Goal: Task Accomplishment & Management: Complete application form

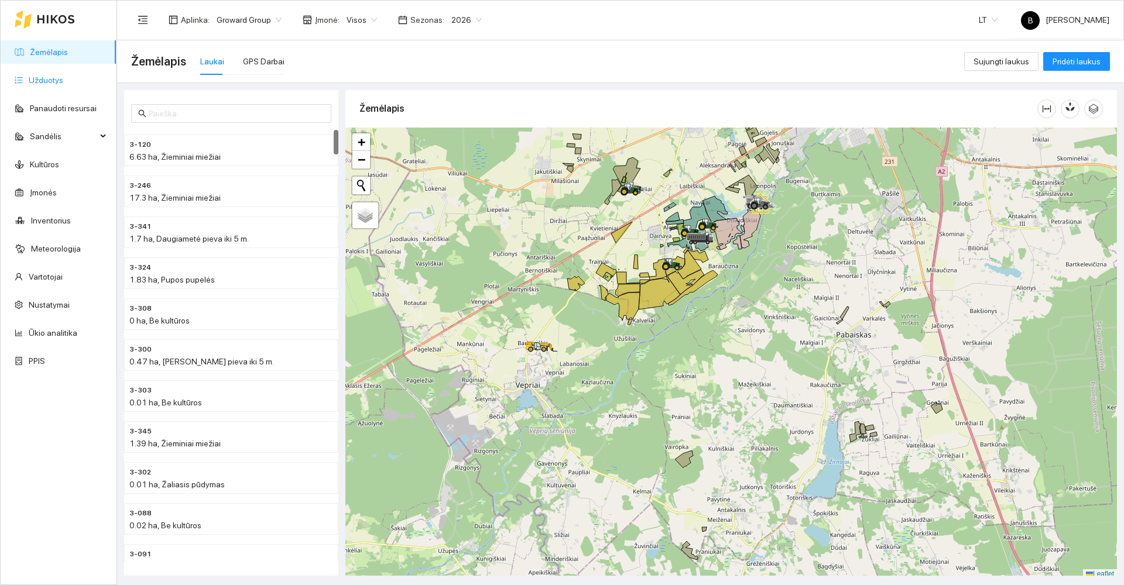
click at [54, 81] on link "Užduotys" at bounding box center [46, 80] width 35 height 9
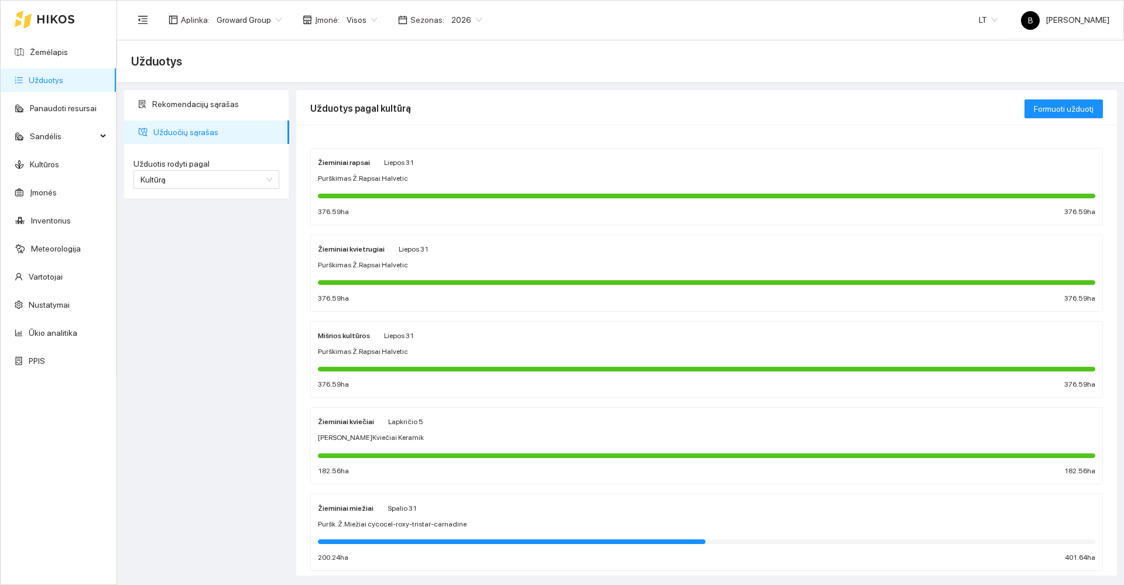
click at [540, 175] on div "Purškimas Ž.Rapsai Halvetic" at bounding box center [706, 178] width 777 height 11
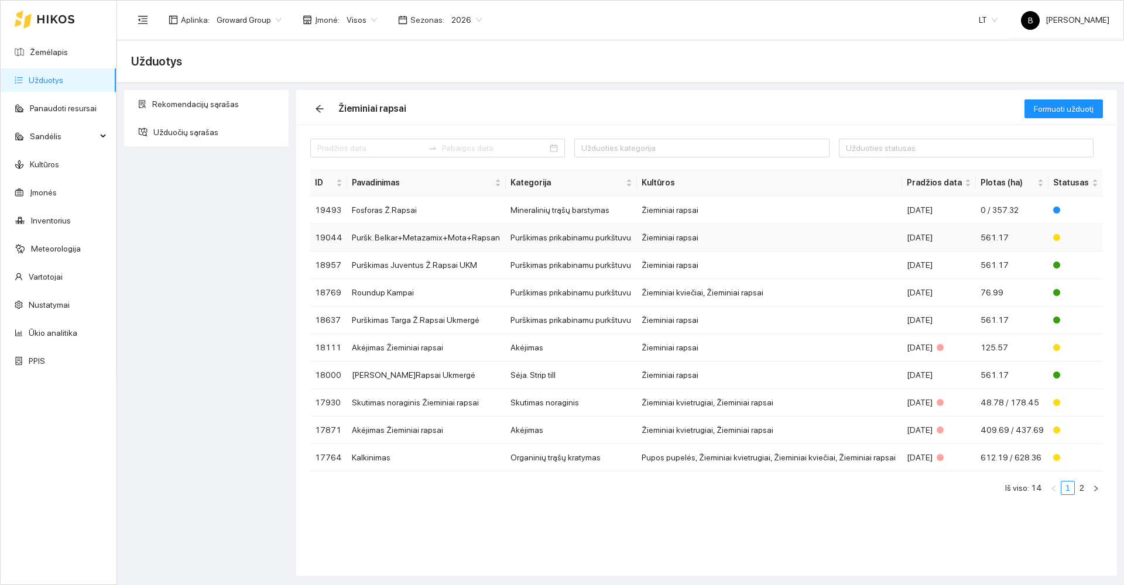
click at [477, 245] on td "Puršk. Belkar+Metazamix+Mota+Rapsan" at bounding box center [426, 238] width 159 height 28
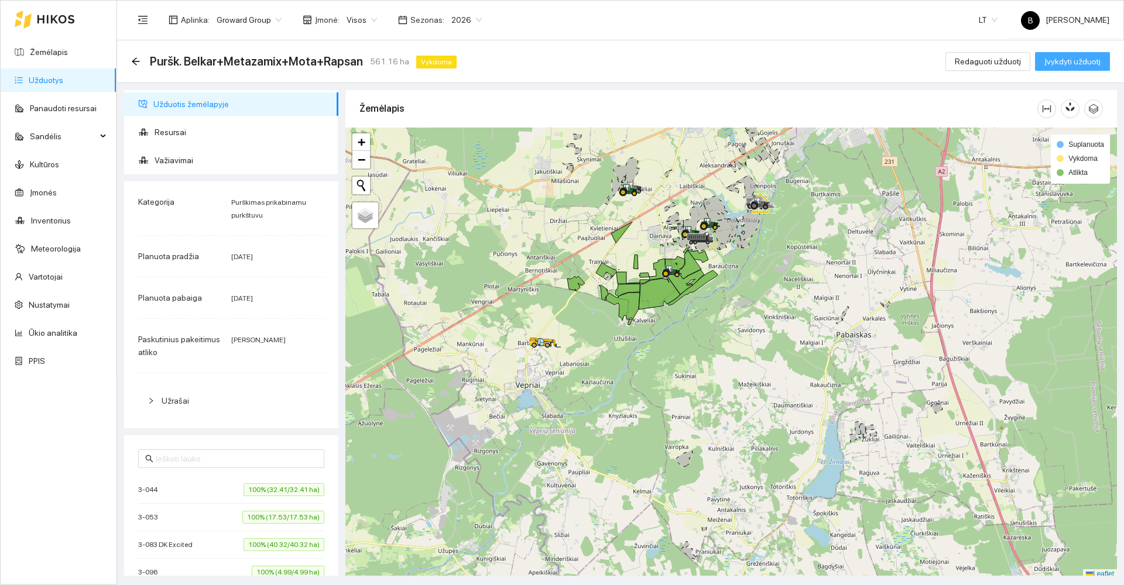
click at [1068, 64] on span "Įvykdyti užduotį" at bounding box center [1072, 61] width 56 height 13
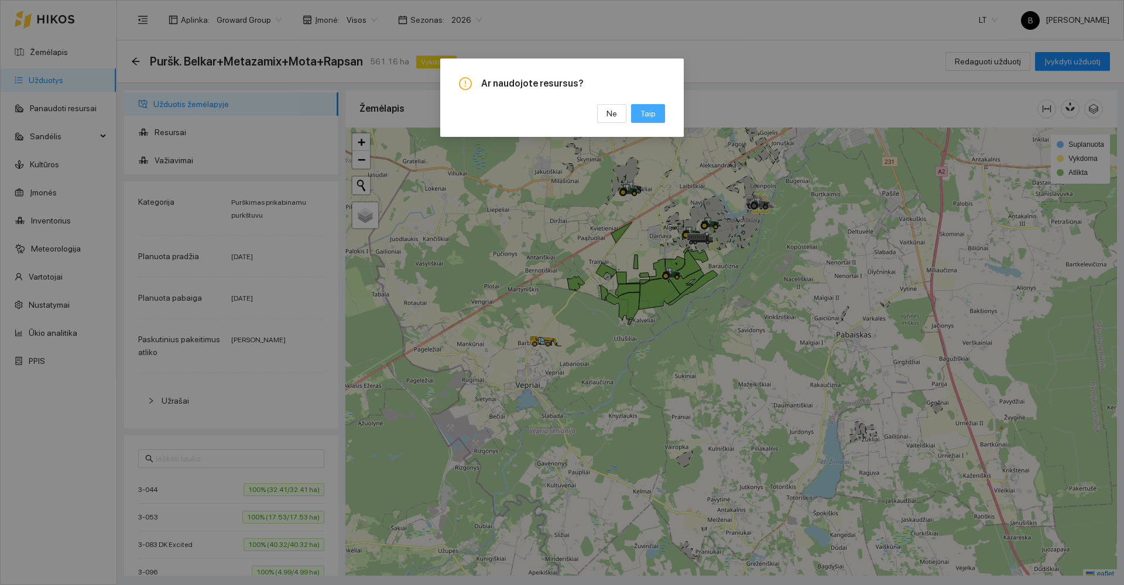
click at [649, 112] on span "Taip" at bounding box center [647, 113] width 15 height 13
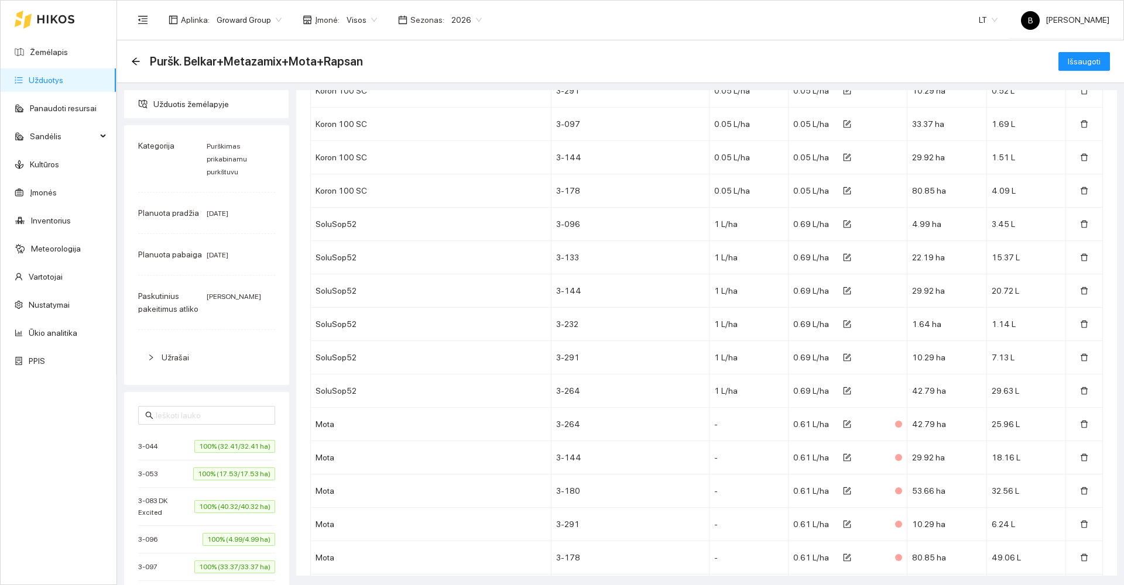
scroll to position [3721, 0]
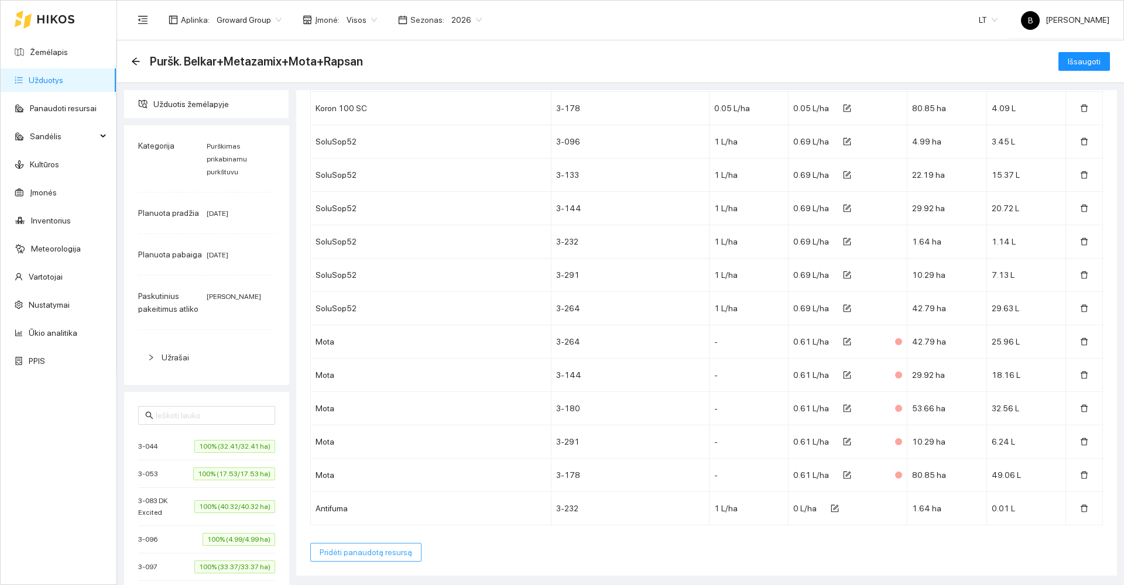
click at [382, 558] on span "Pridėti panaudotą resursą" at bounding box center [366, 552] width 92 height 13
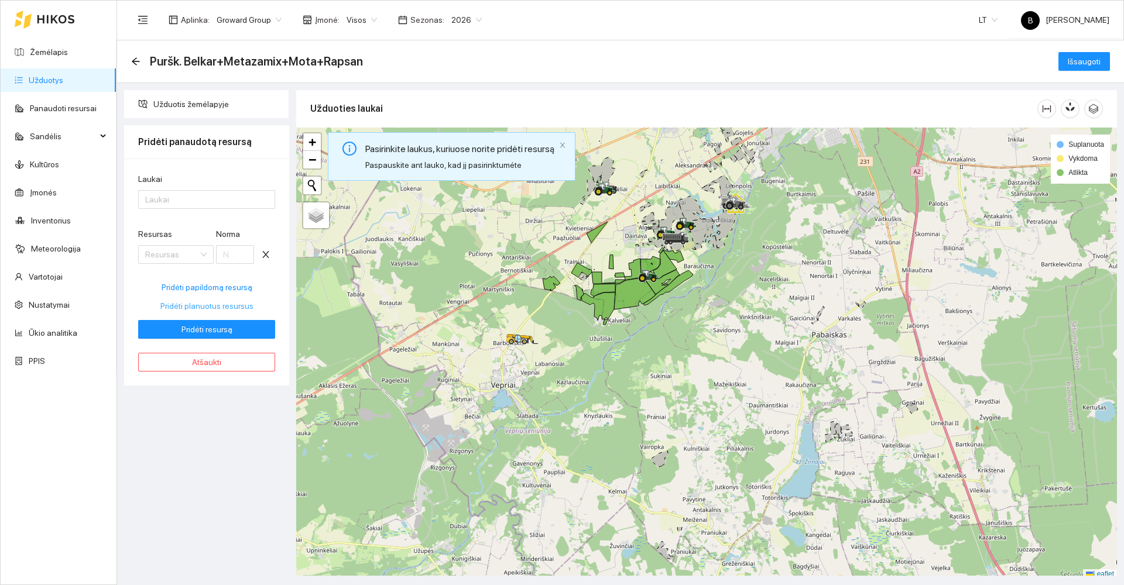
click at [202, 307] on span "Pridėti planuotus resursus" at bounding box center [206, 306] width 93 height 13
type input "0.5"
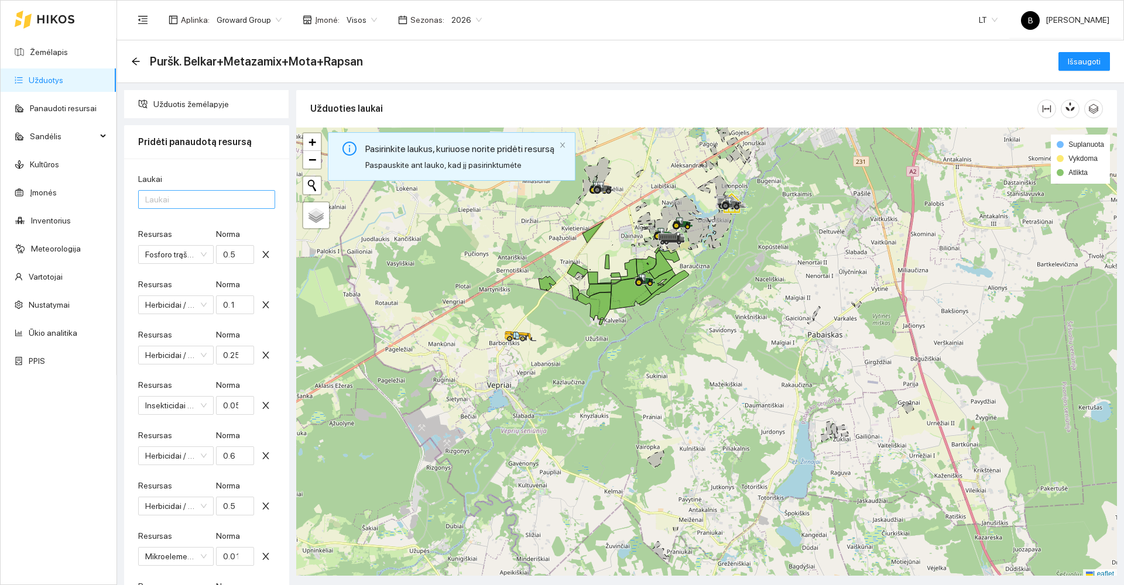
click at [181, 202] on div at bounding box center [200, 200] width 119 height 14
click at [177, 224] on div "Visi laukai" at bounding box center [206, 223] width 123 height 13
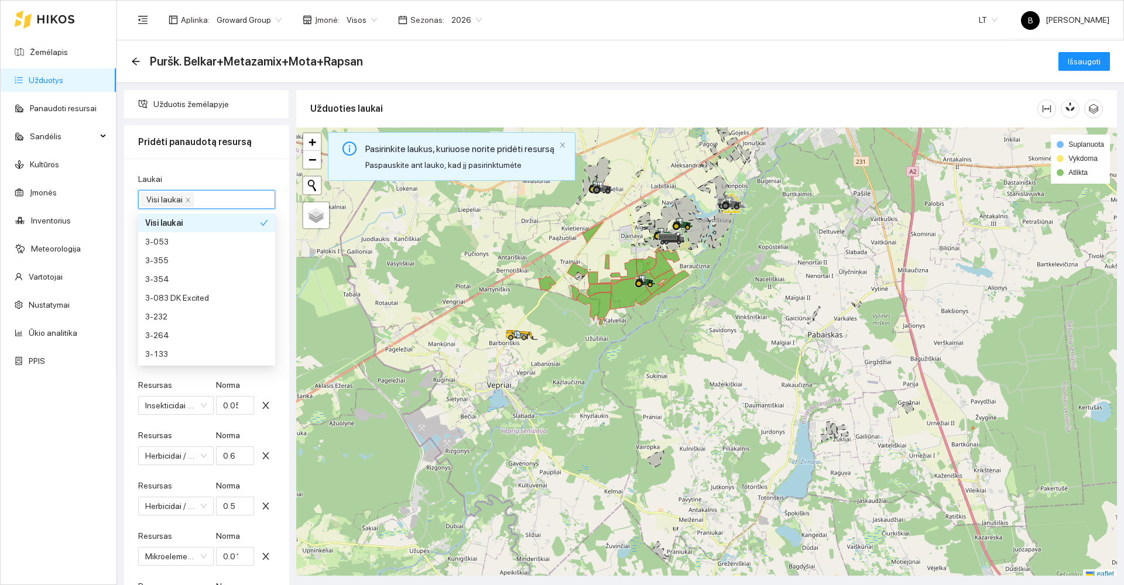
click at [214, 180] on div "Laukai" at bounding box center [206, 182] width 137 height 18
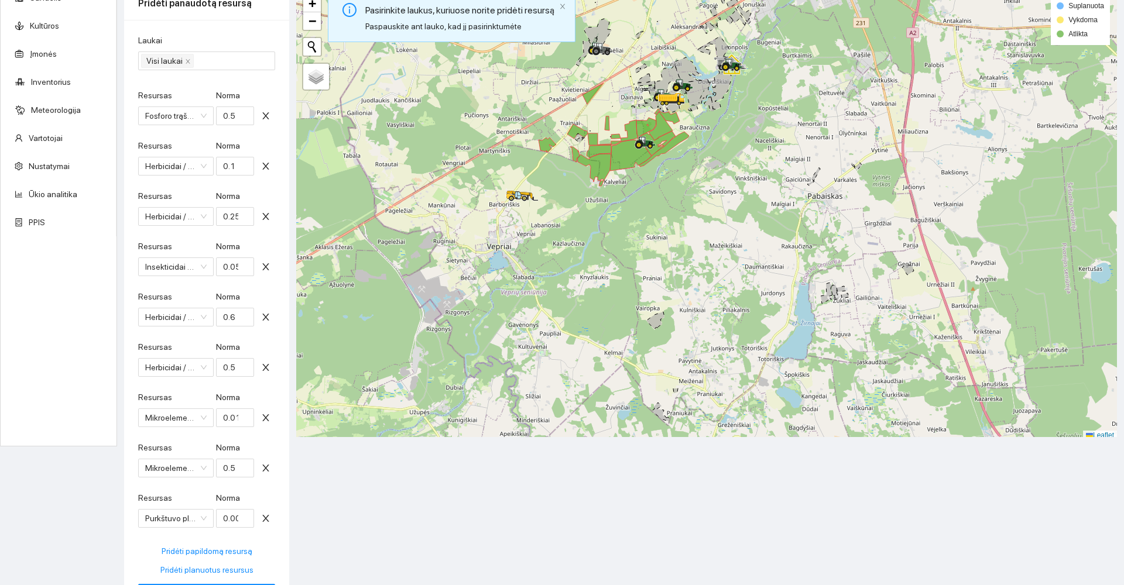
scroll to position [203, 0]
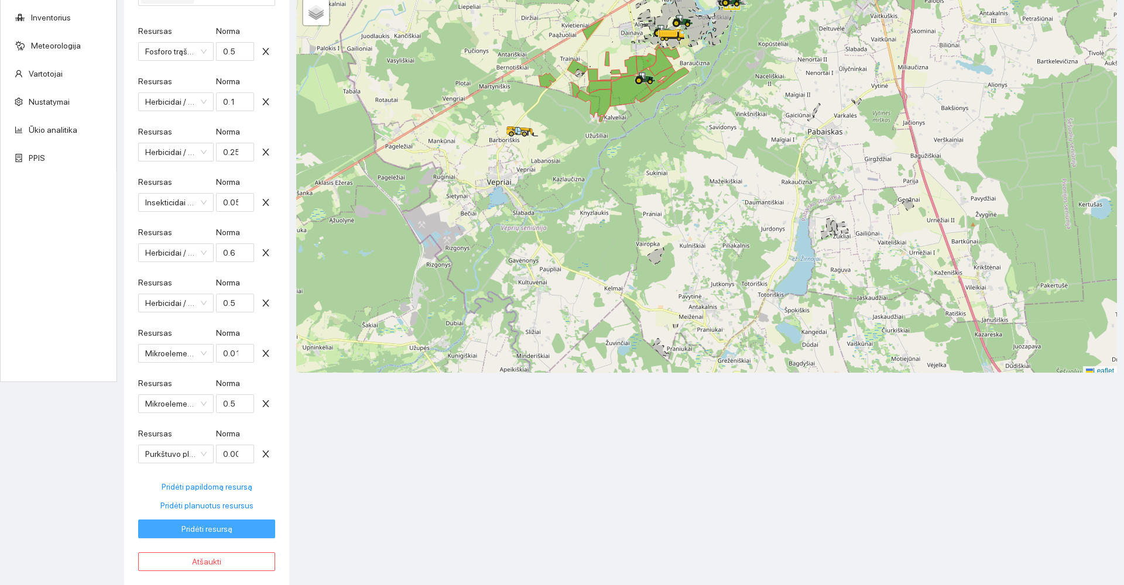
click at [188, 529] on span "Pridėti resursą" at bounding box center [206, 529] width 51 height 13
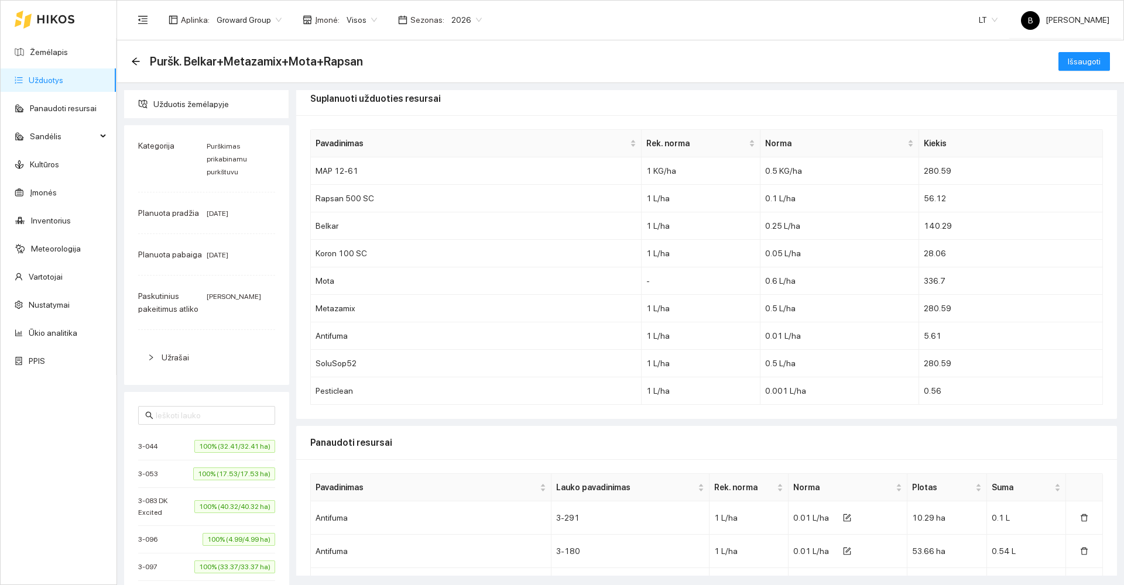
scroll to position [0, 0]
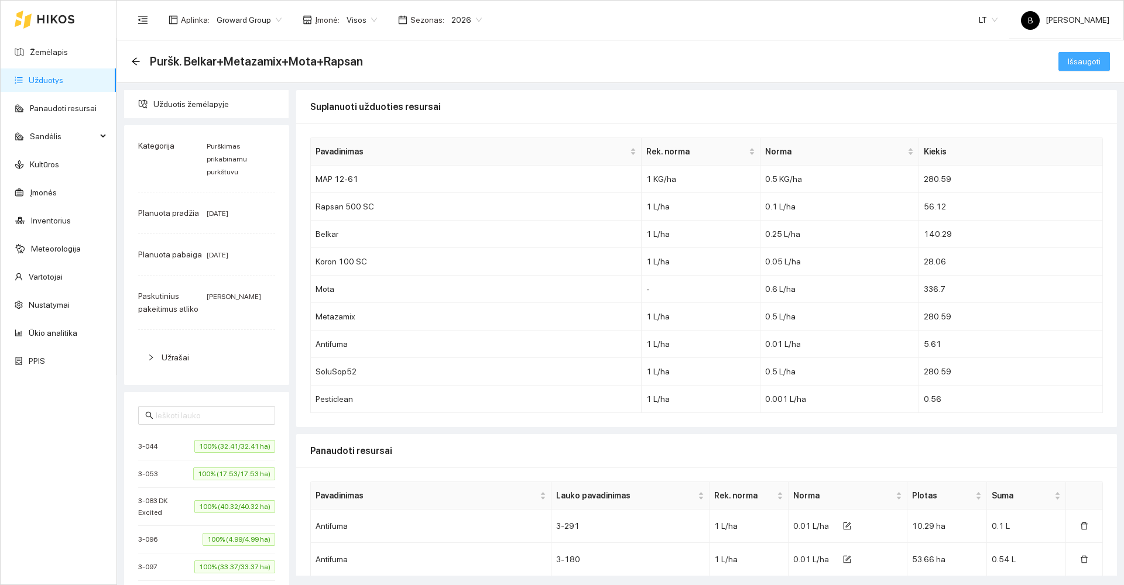
click at [1068, 62] on span "Išsaugoti" at bounding box center [1084, 61] width 33 height 13
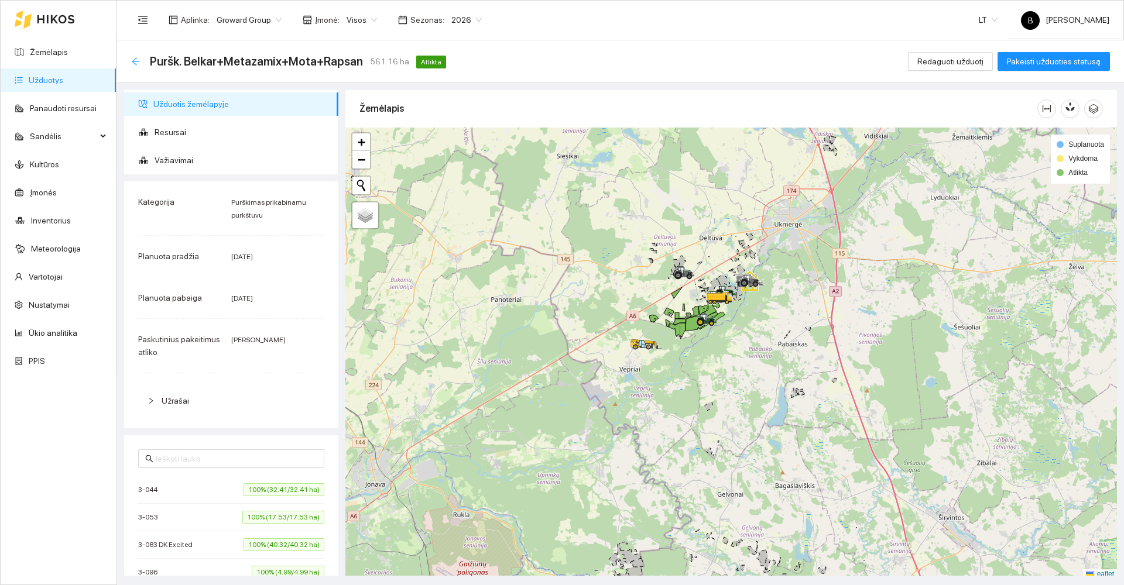
click at [134, 59] on icon "arrow-left" at bounding box center [135, 61] width 9 height 9
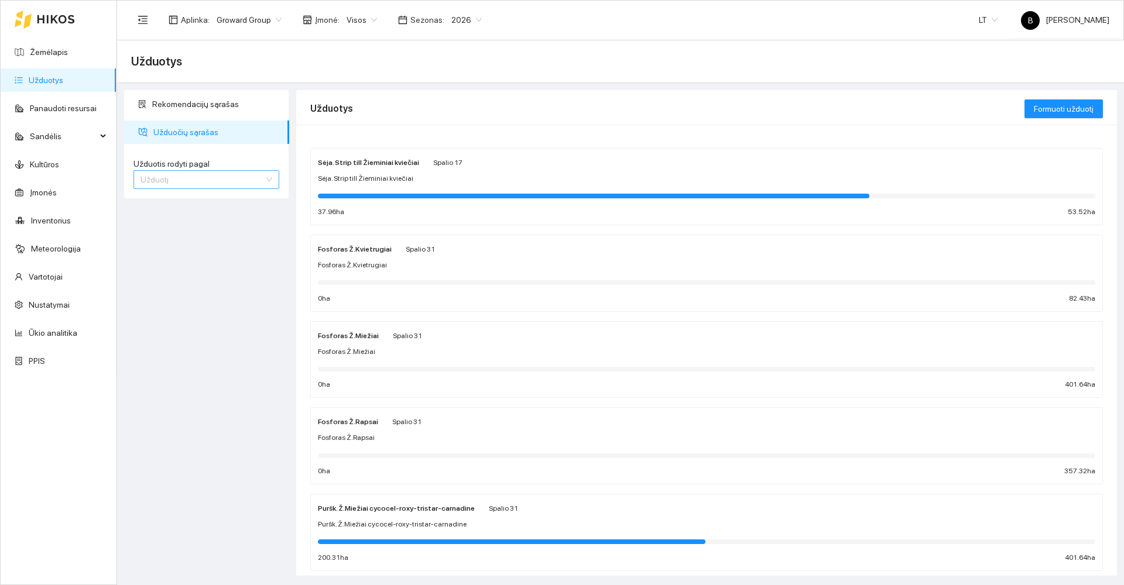
click at [206, 182] on span "Užduotį" at bounding box center [206, 180] width 132 height 18
click at [171, 222] on div "Kultūrą" at bounding box center [206, 221] width 132 height 13
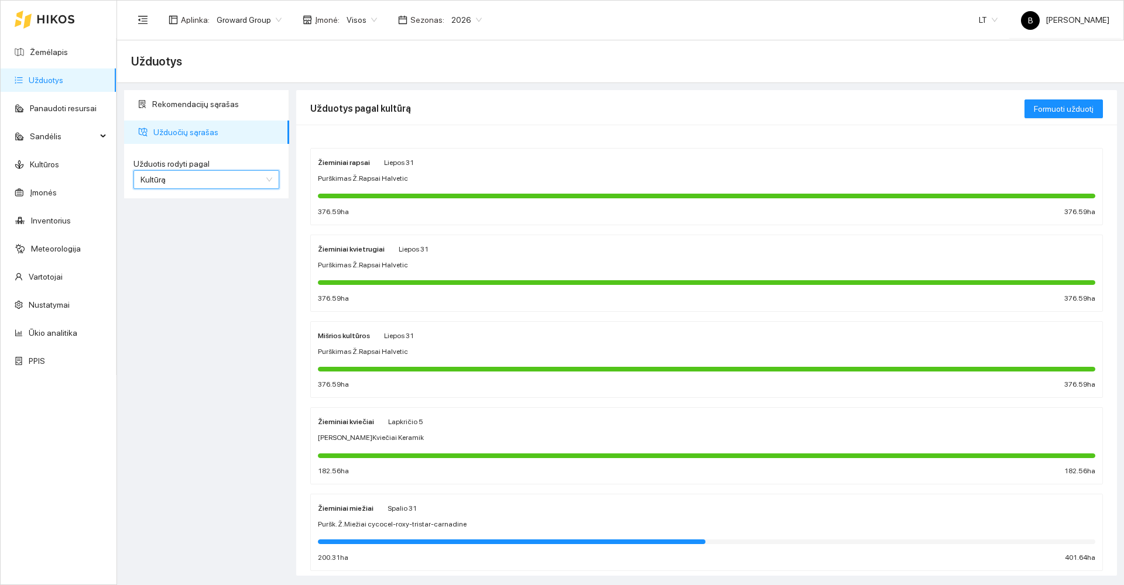
click at [474, 170] on div "Žieminiai rapsai Liepos 31 Purškimas Ž.Rapsai Halvetic 376.59 ha 376.59 ha" at bounding box center [706, 187] width 777 height 62
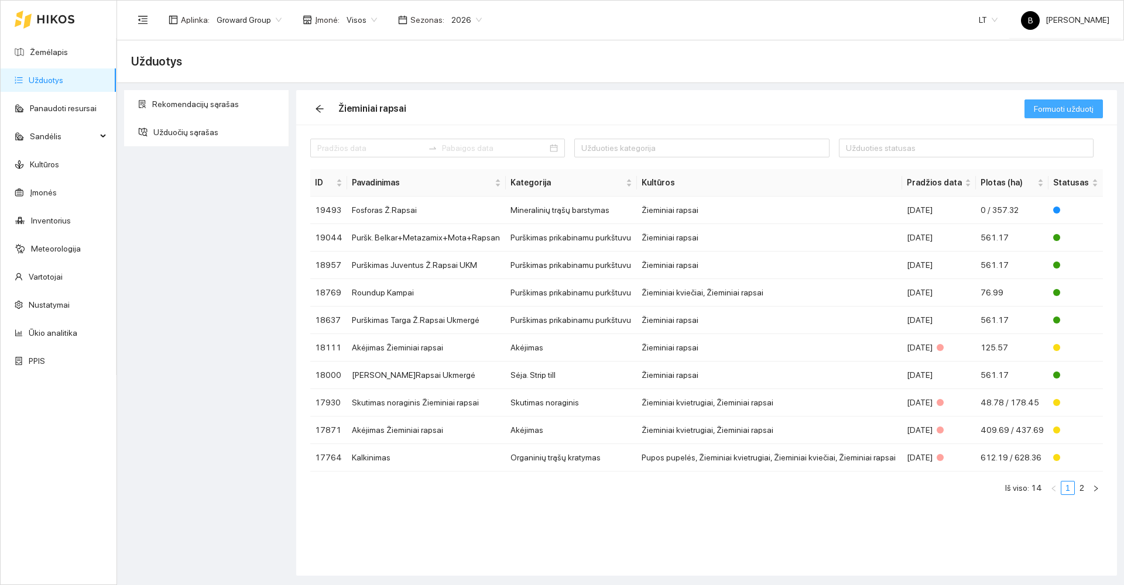
click at [1062, 107] on span "Formuoti užduotį" at bounding box center [1064, 108] width 60 height 13
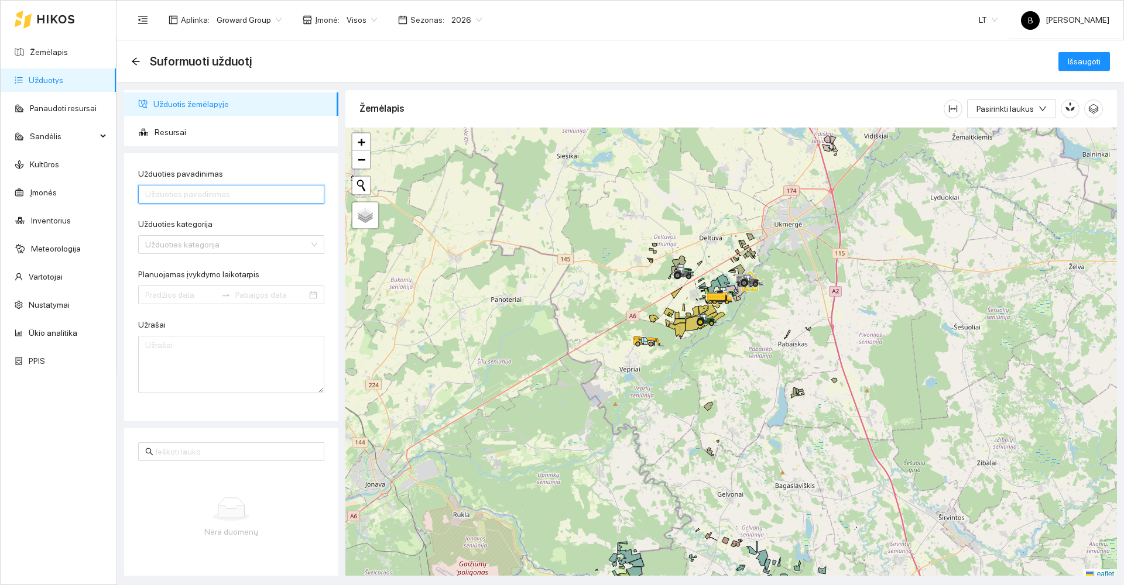
click at [164, 195] on input "Užduoties pavadinimas" at bounding box center [231, 194] width 186 height 19
type input "Puršk. Ž.Rapsai Janot-Mepik-Carnadine"
click at [259, 243] on input "Užduoties kategorija" at bounding box center [227, 245] width 164 height 18
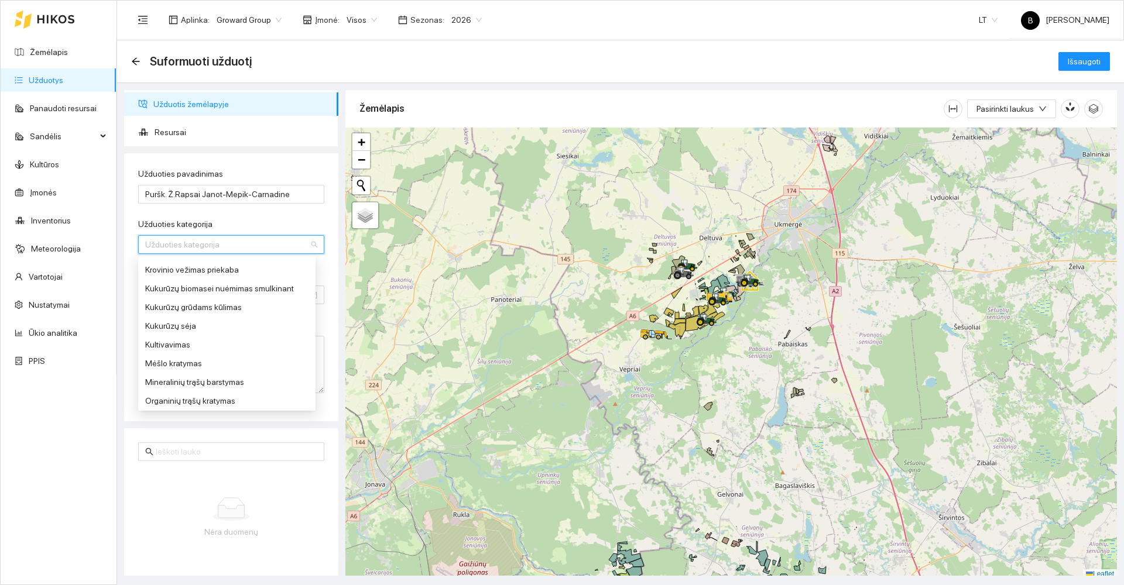
scroll to position [351, 0]
click at [173, 385] on div "Purškimas prikabinamu purkštuvu" at bounding box center [226, 385] width 163 height 13
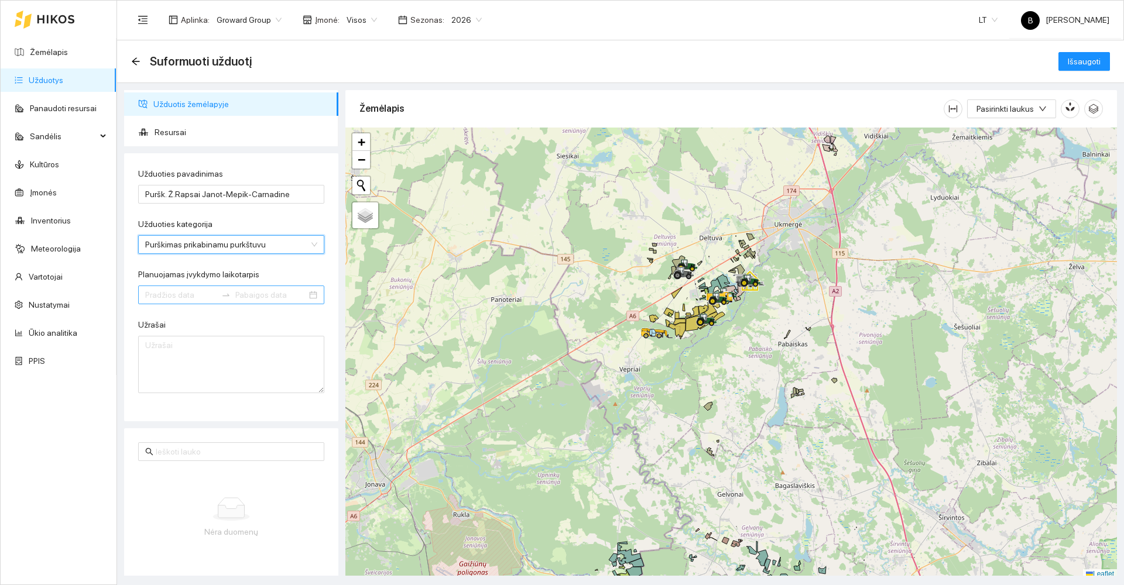
click at [184, 290] on input "Planuojamas įvykdymo laikotarpis" at bounding box center [180, 295] width 71 height 13
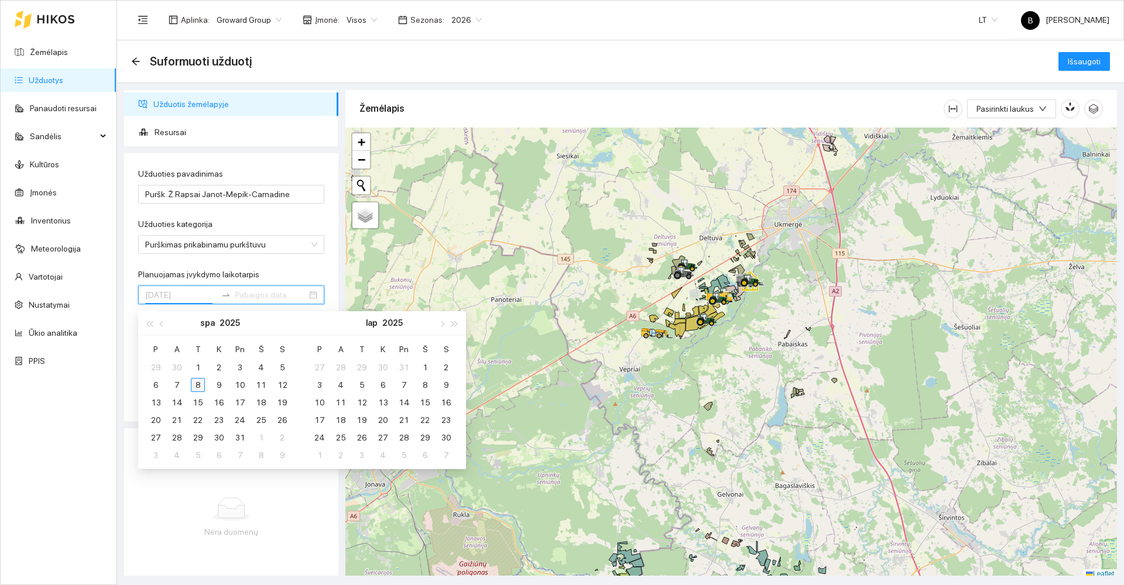
type input "[DATE]"
click at [198, 389] on div "8" at bounding box center [198, 385] width 14 height 14
type input "[DATE]"
click at [239, 437] on div "31" at bounding box center [240, 438] width 14 height 14
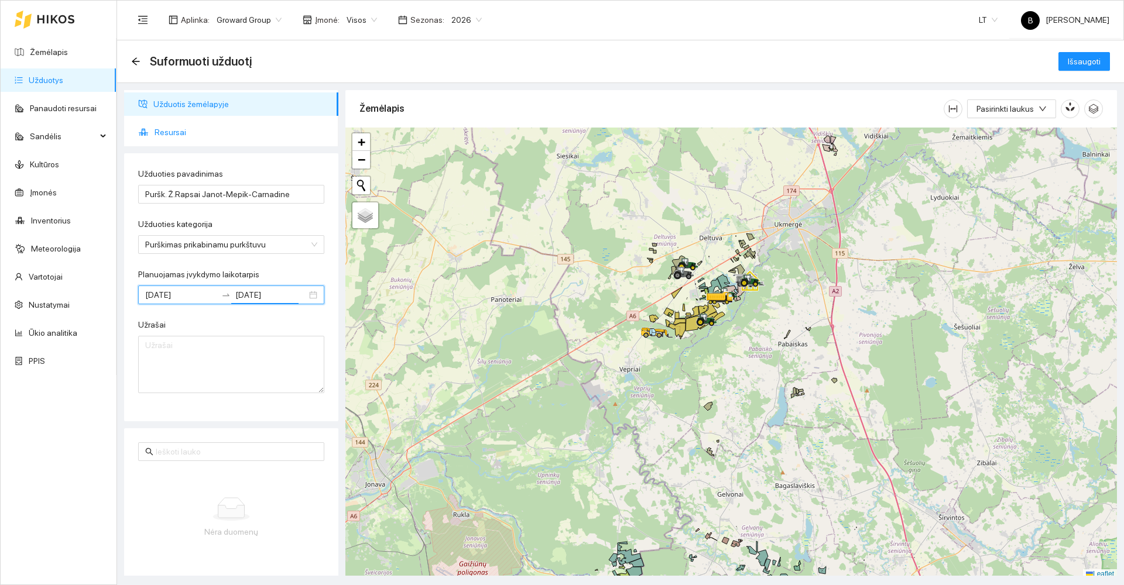
click at [162, 135] on span "Resursai" at bounding box center [242, 132] width 174 height 23
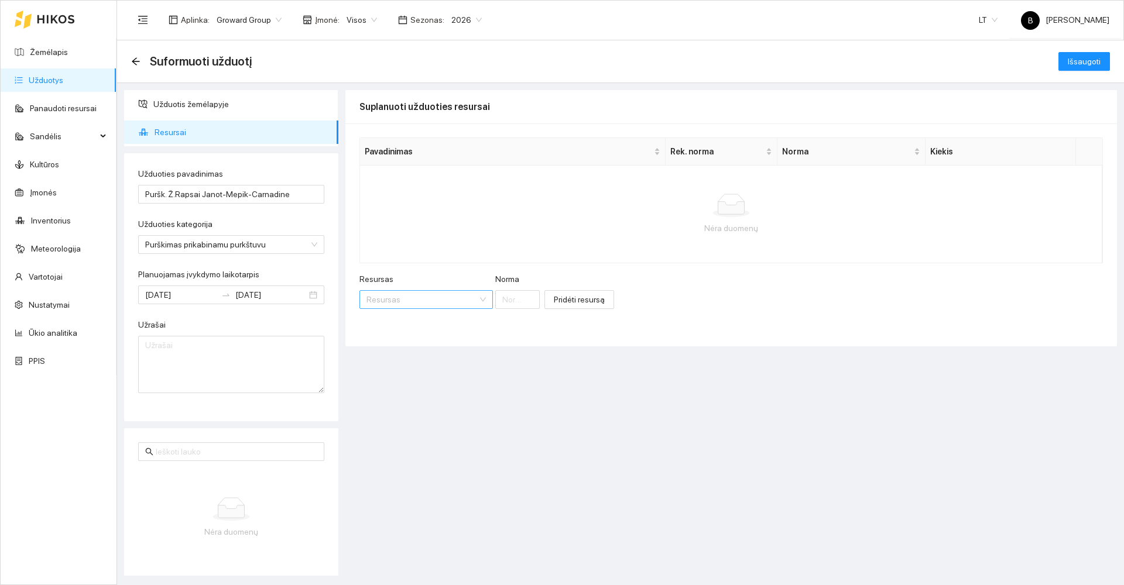
click at [420, 300] on input "Resursas" at bounding box center [421, 300] width 111 height 18
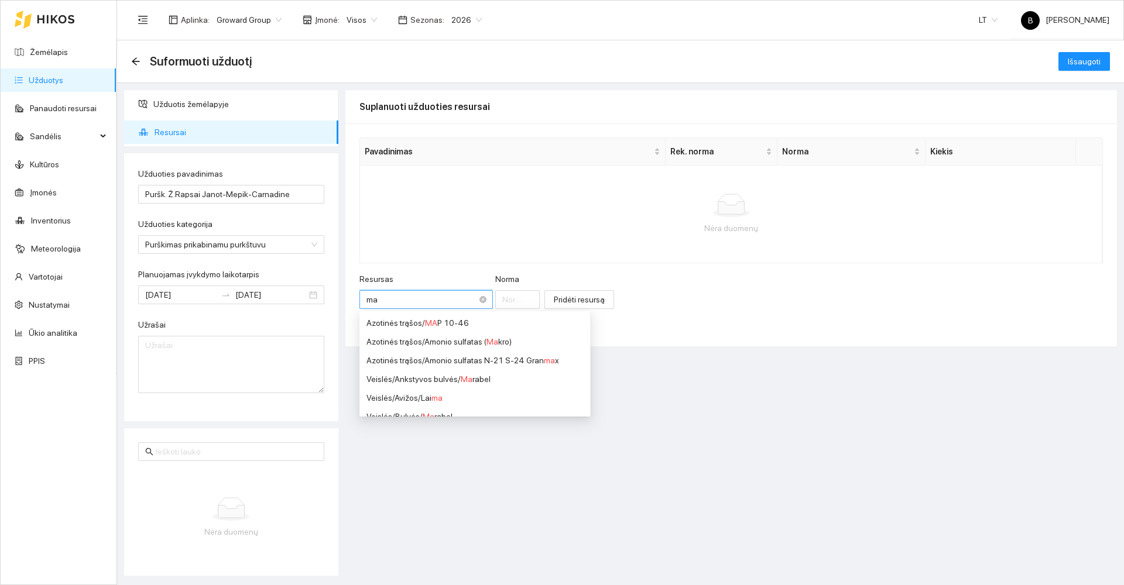
type input "map"
click at [461, 361] on div "Fosforo trąšos (P) / MAP 12-61" at bounding box center [436, 360] width 141 height 13
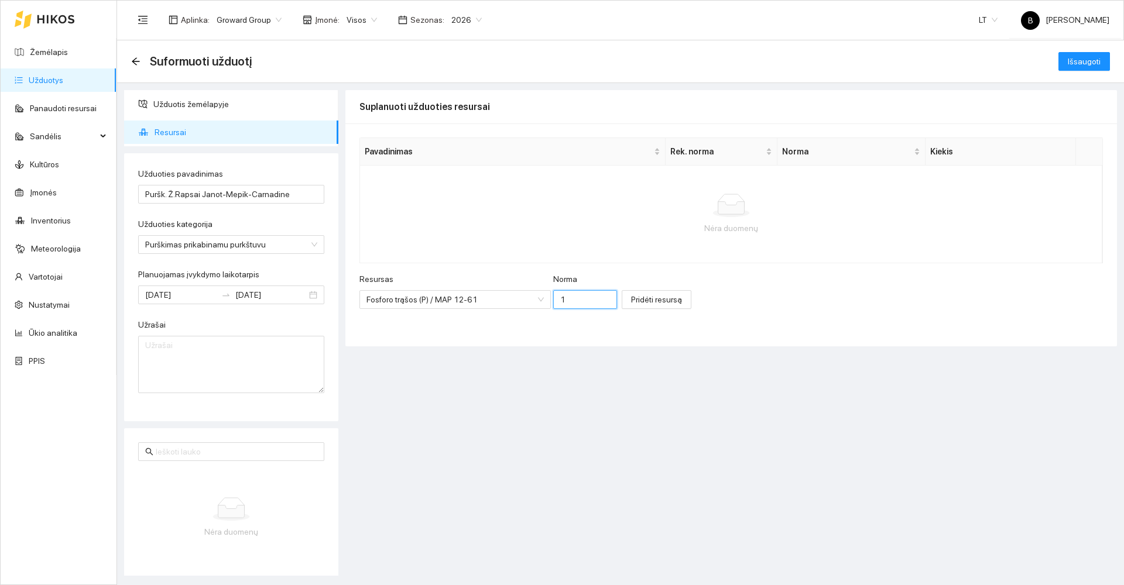
click at [564, 303] on input "1" at bounding box center [585, 299] width 64 height 19
type input "1"
type input "0.7"
click at [646, 302] on span "Pridėti resursą" at bounding box center [656, 299] width 51 height 13
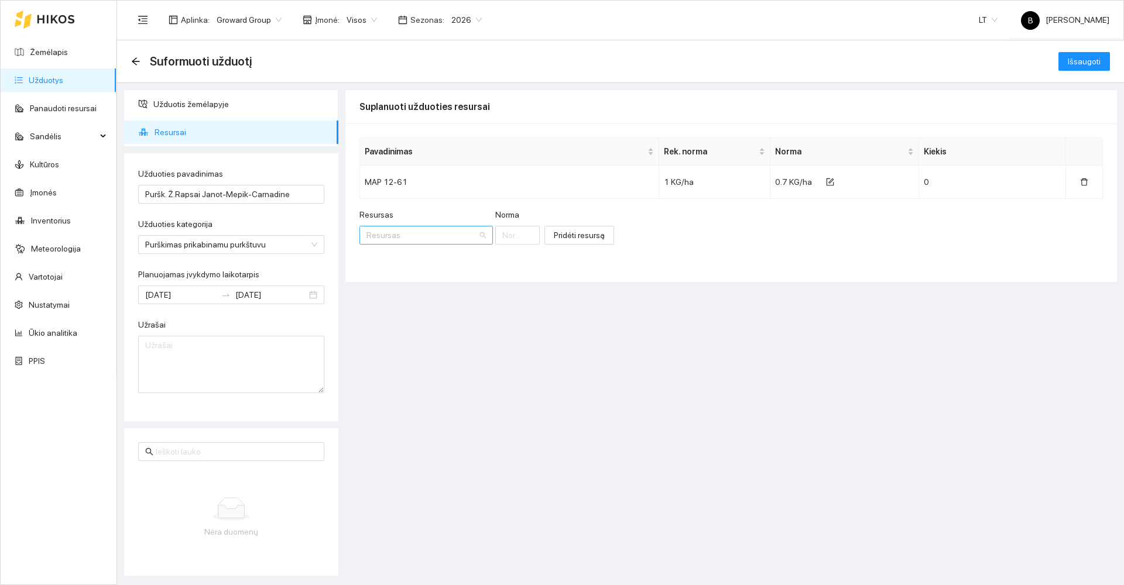
click at [444, 232] on input "Resursas" at bounding box center [421, 236] width 111 height 18
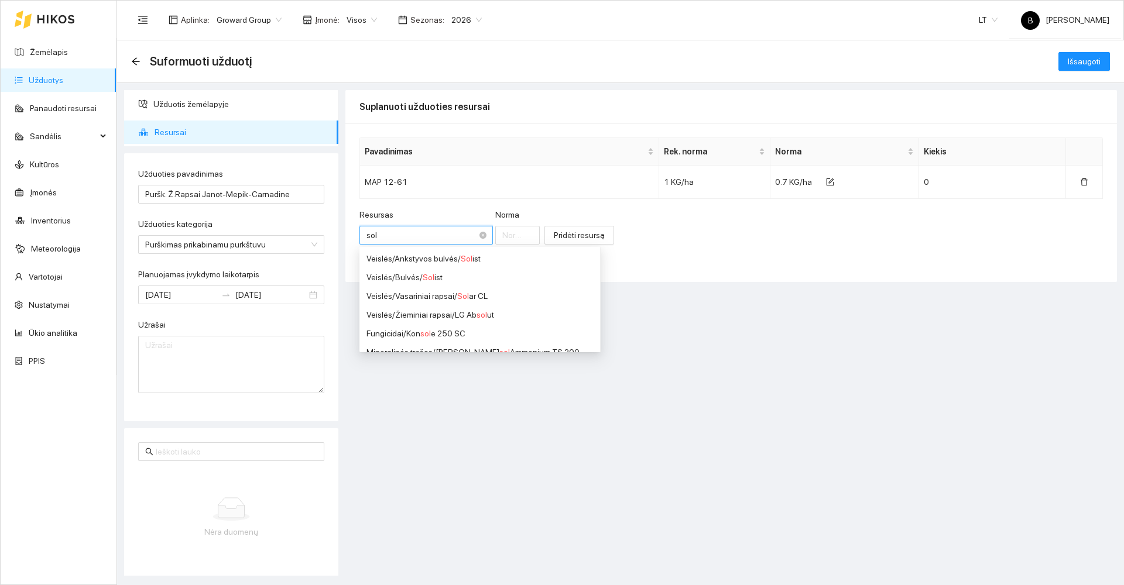
type input "solu"
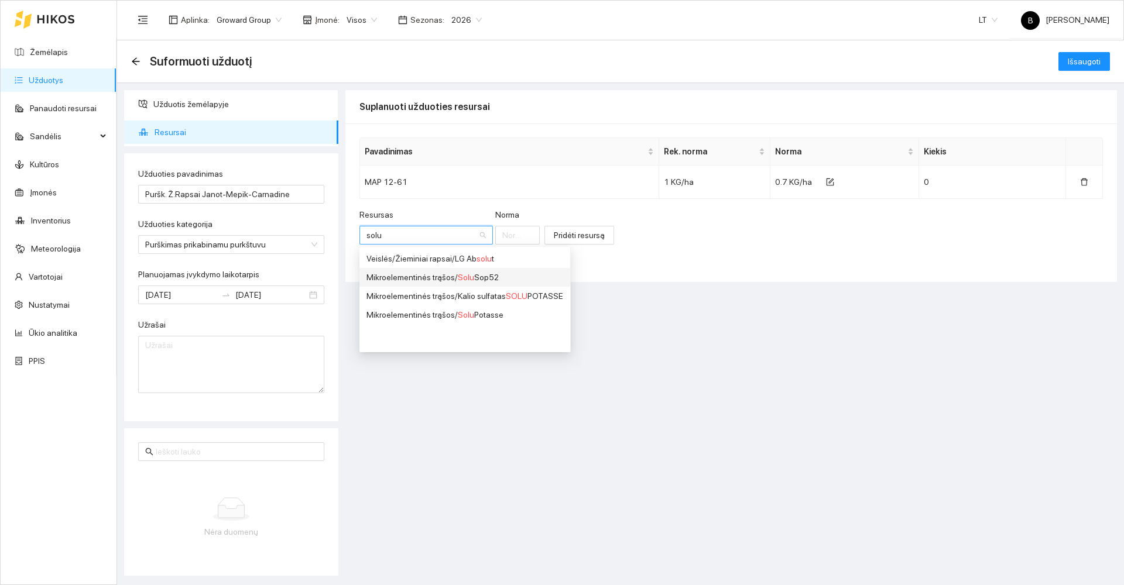
click at [492, 276] on div "Mikroelementinės trąšos / Solu Sop52" at bounding box center [464, 277] width 197 height 13
type input "1"
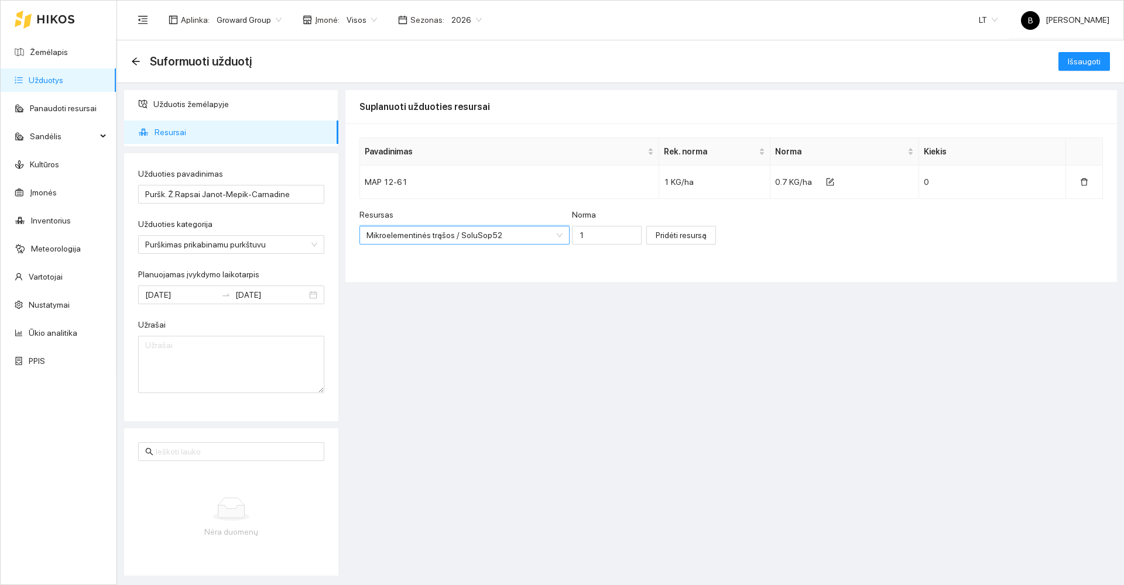
scroll to position [684, 0]
click at [588, 236] on input "1" at bounding box center [607, 235] width 70 height 19
type input "0.7"
click at [663, 235] on span "Pridėti resursą" at bounding box center [681, 235] width 51 height 13
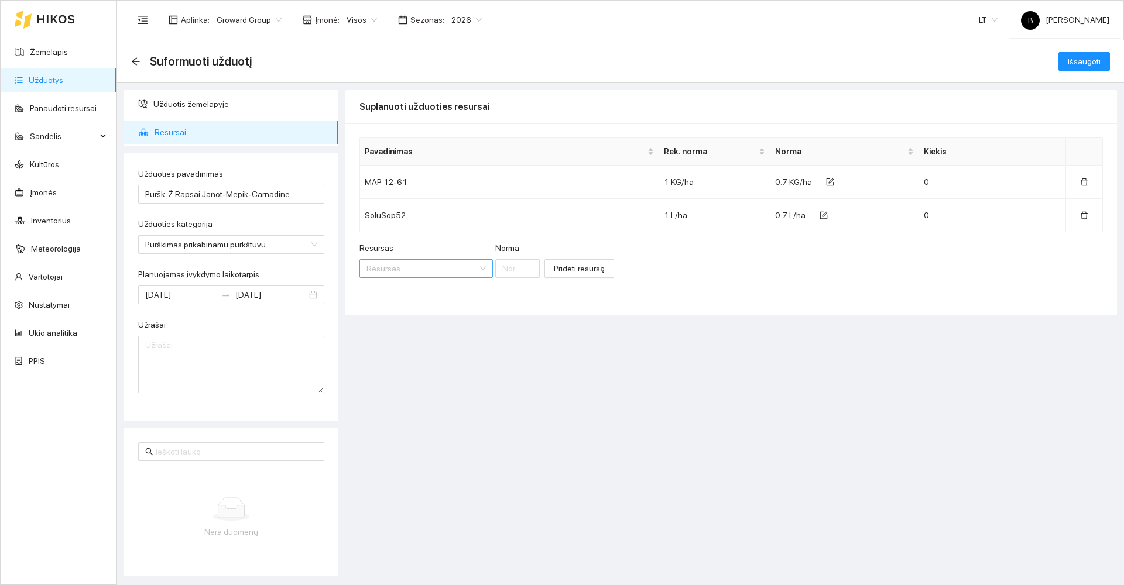
click at [426, 265] on input "Resursas" at bounding box center [421, 269] width 111 height 18
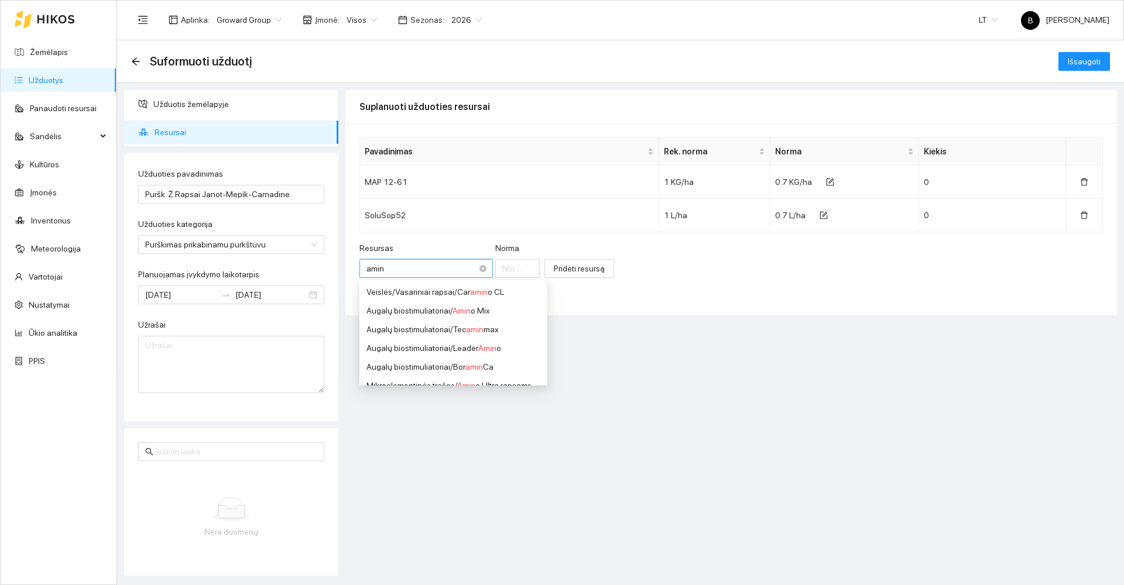
type input "amino"
click at [490, 352] on div "Mikroelementinės trąšos / Amino Ultra rapsams" at bounding box center [451, 348] width 171 height 13
type input "1"
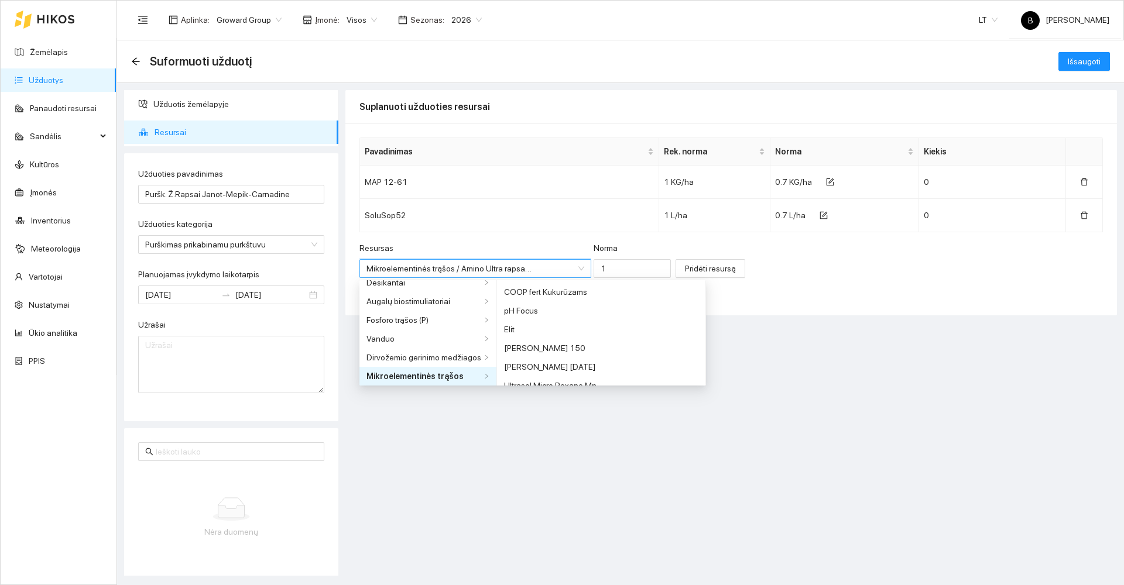
scroll to position [122, 0]
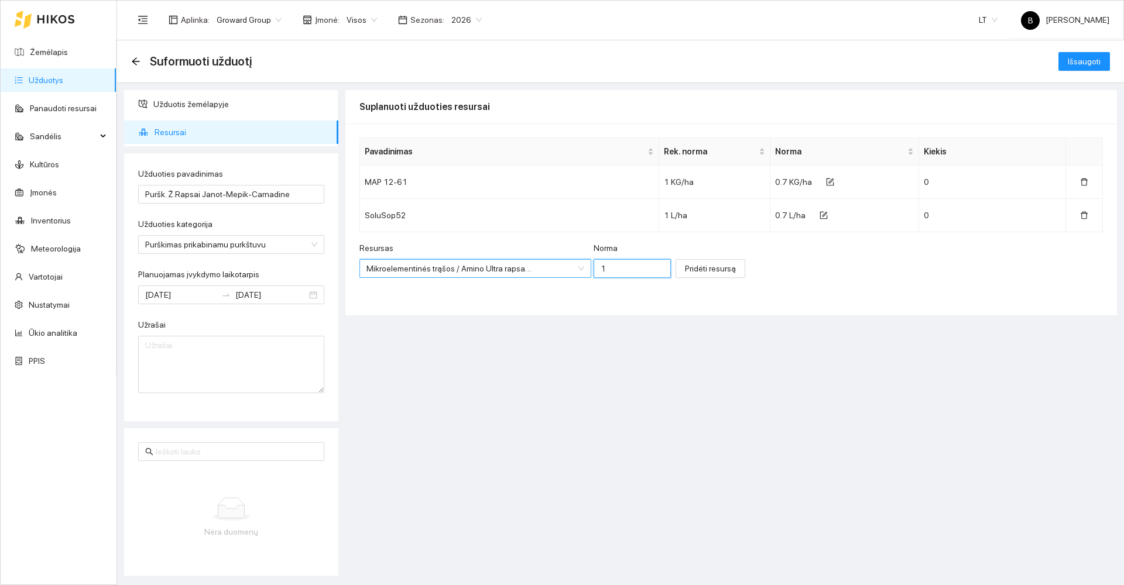
click at [613, 270] on input "1" at bounding box center [631, 268] width 77 height 19
type input "0.4"
click at [701, 269] on span "Pridėti resursą" at bounding box center [710, 268] width 51 height 13
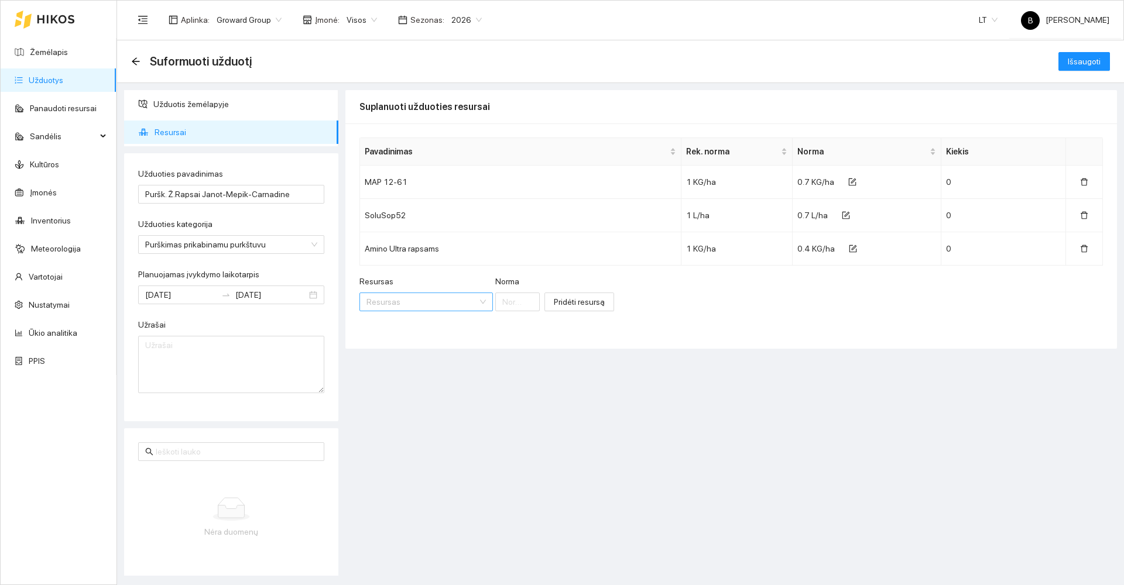
click at [428, 303] on input "Resursas" at bounding box center [421, 302] width 111 height 18
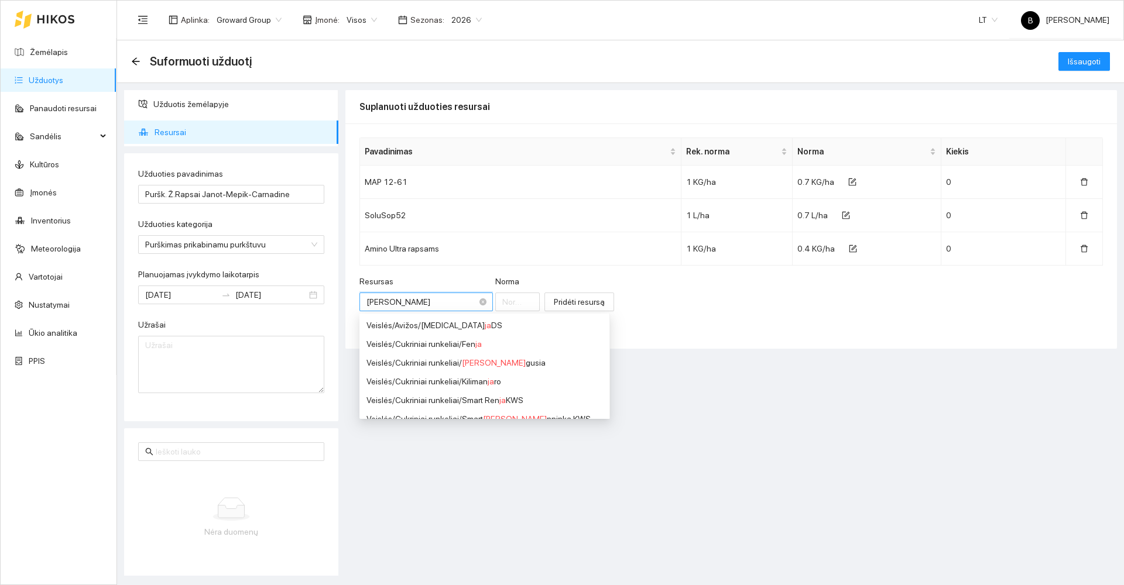
type input "J"
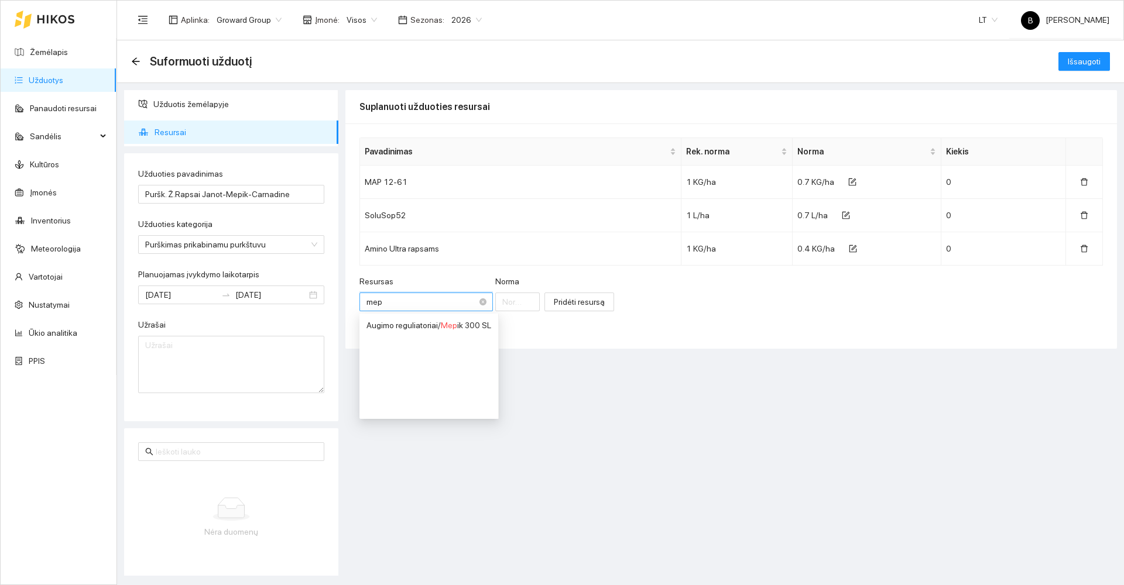
type input "mepi"
click at [457, 324] on span "Mepi" at bounding box center [450, 325] width 18 height 9
type input "1"
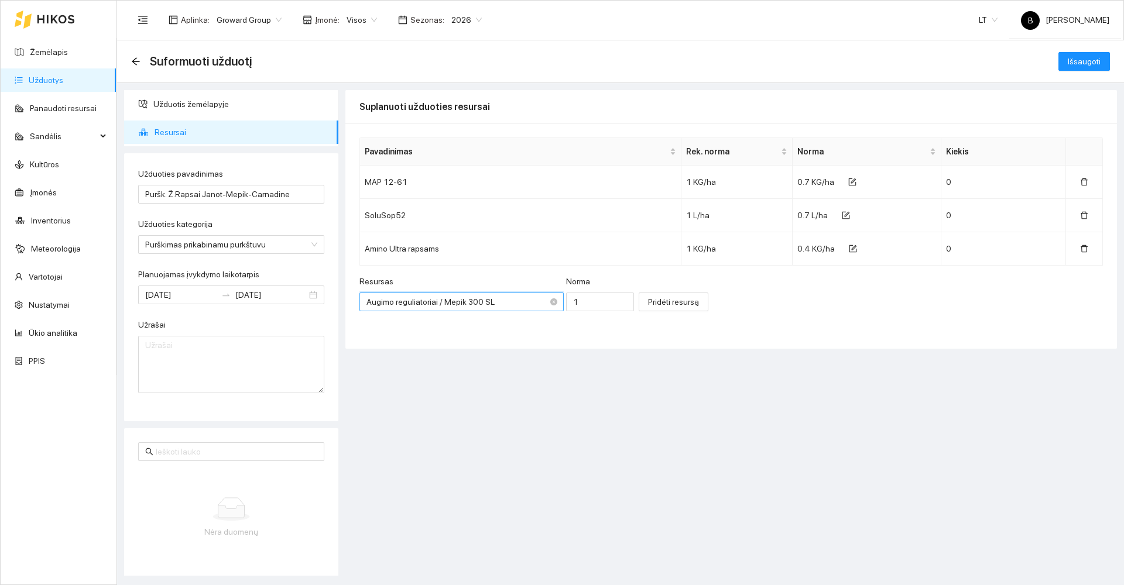
scroll to position [0, 0]
click at [582, 304] on input "1" at bounding box center [600, 302] width 68 height 19
type input "0.5"
click at [667, 303] on span "Pridėti resursą" at bounding box center [673, 302] width 51 height 13
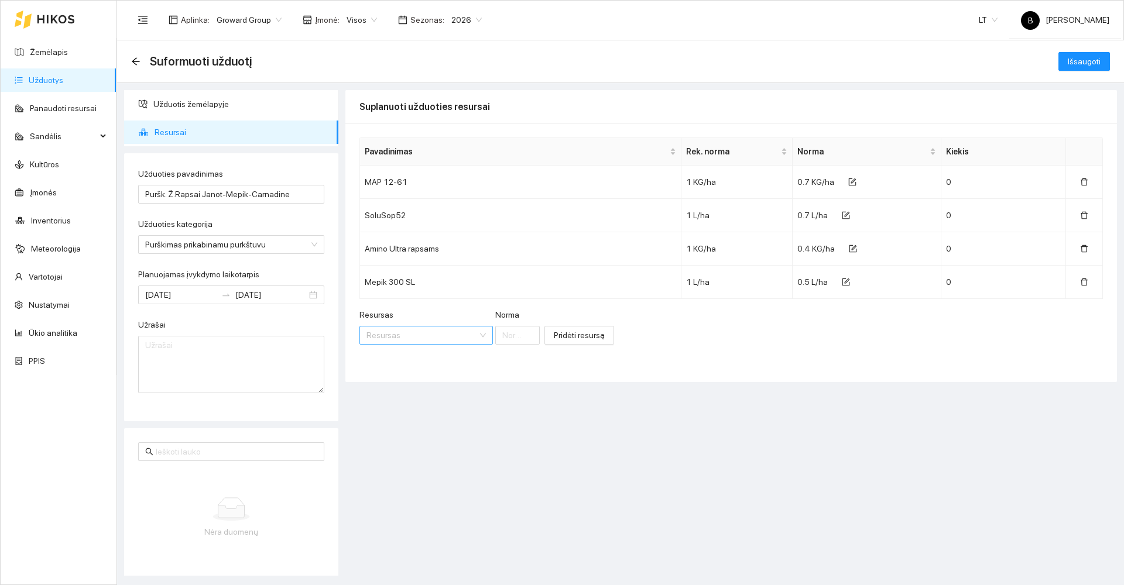
click at [414, 332] on input "Resursas" at bounding box center [421, 336] width 111 height 18
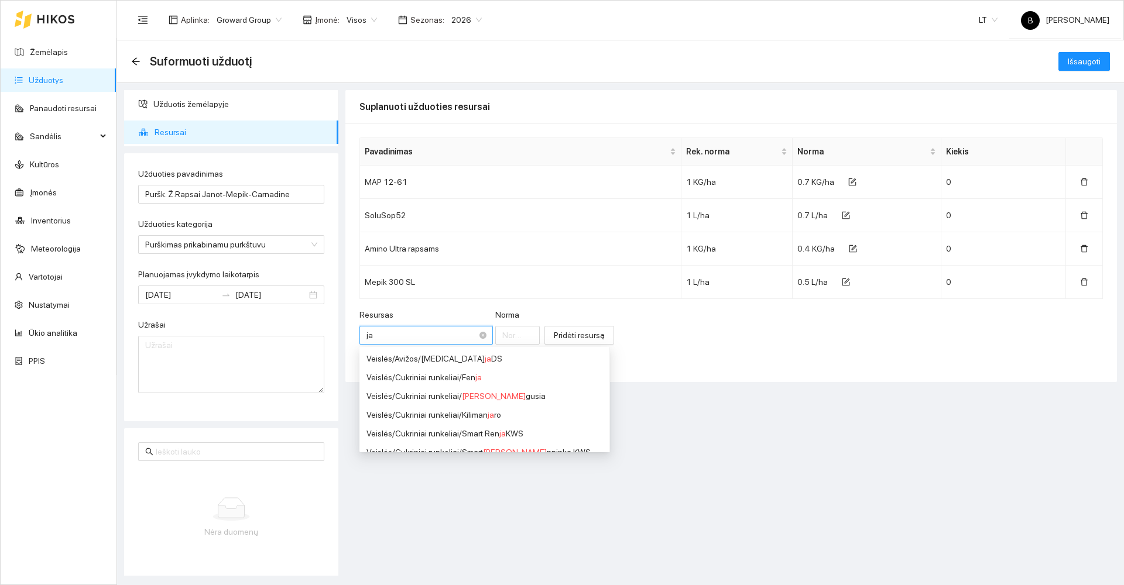
type input "j"
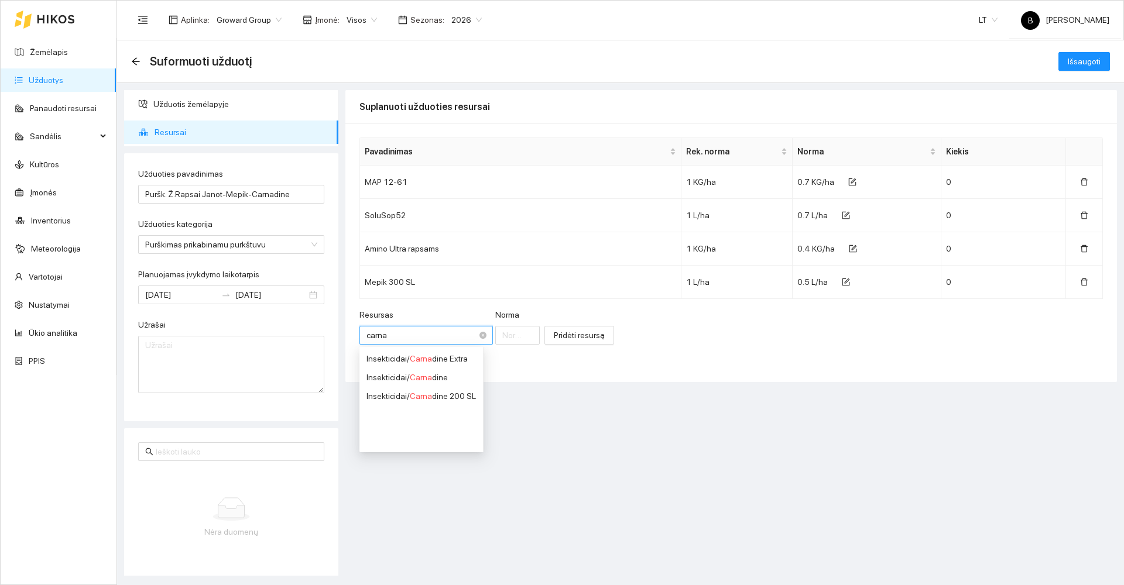
type input "carnad"
click at [427, 380] on span "Carnad" at bounding box center [423, 377] width 27 height 9
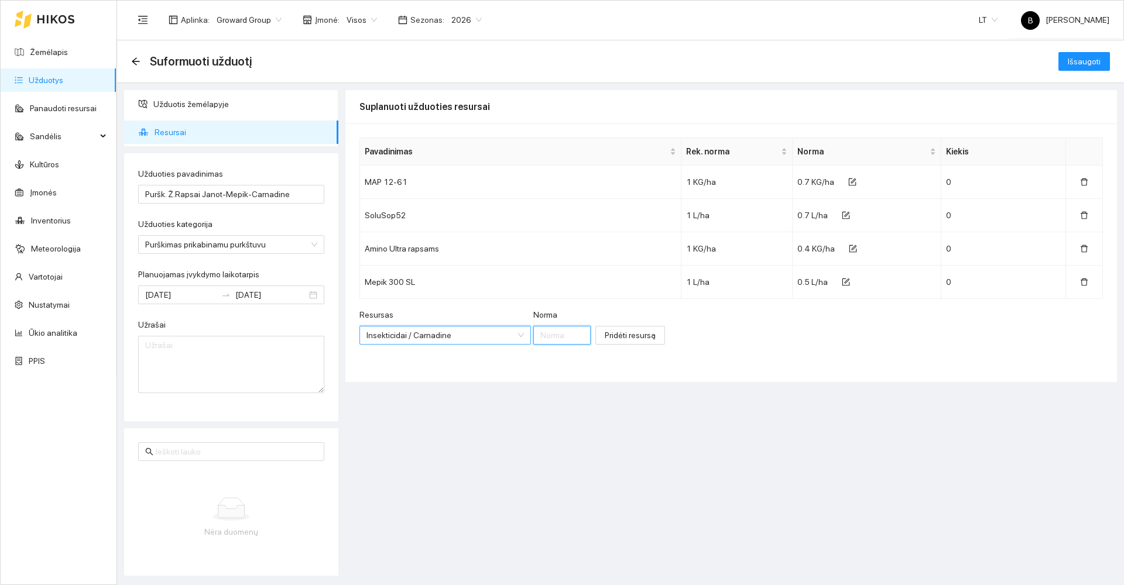
click at [548, 334] on input "Norma" at bounding box center [561, 335] width 57 height 19
type input "0.1"
click at [617, 335] on span "Pridėti resursą" at bounding box center [630, 335] width 51 height 13
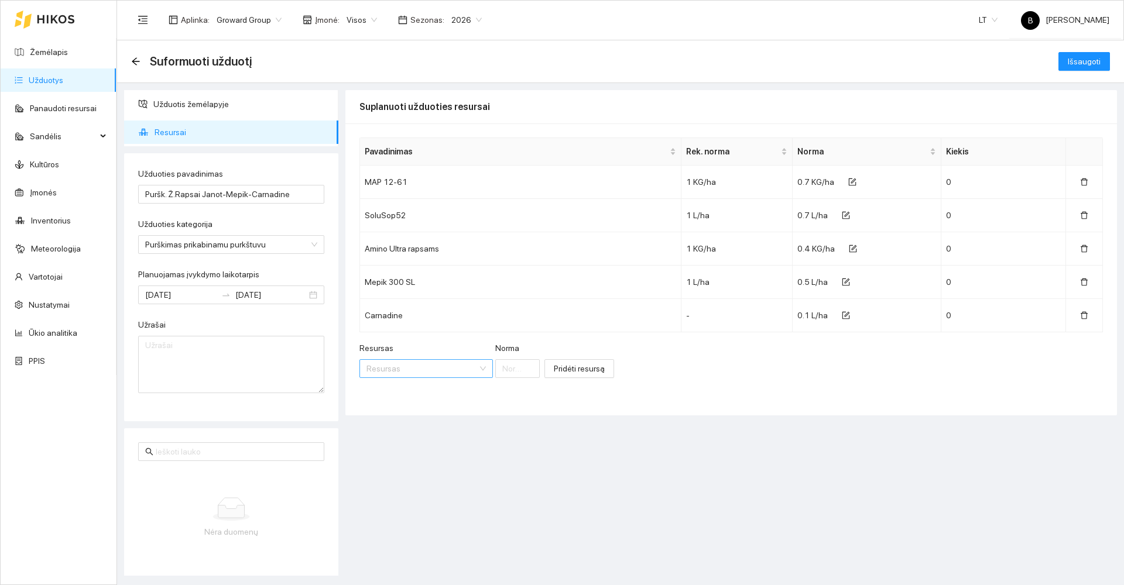
click at [407, 371] on input "Resursas" at bounding box center [421, 369] width 111 height 18
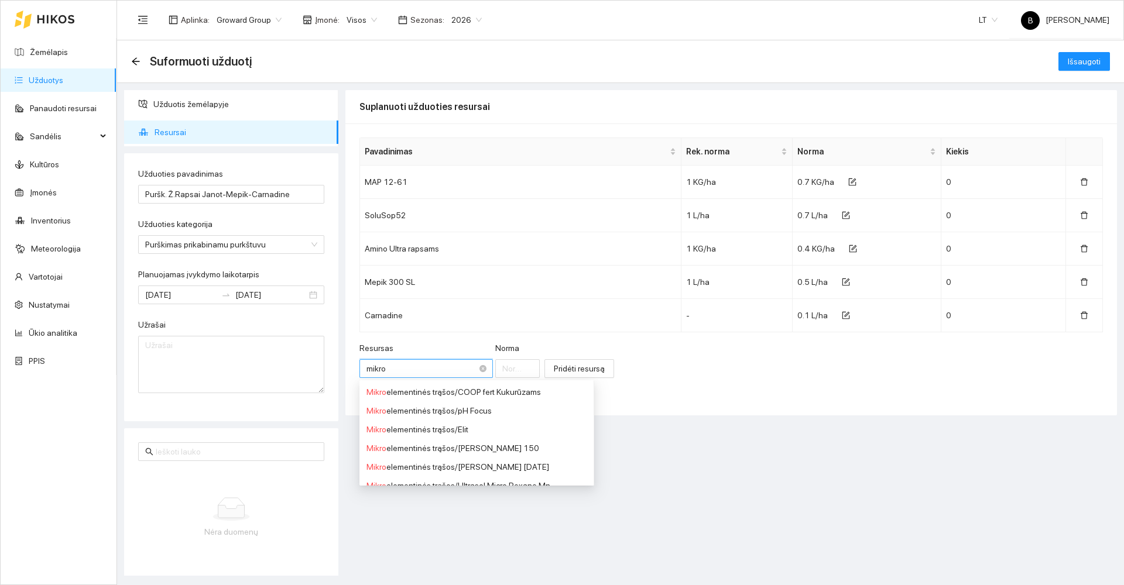
type input "mikrov"
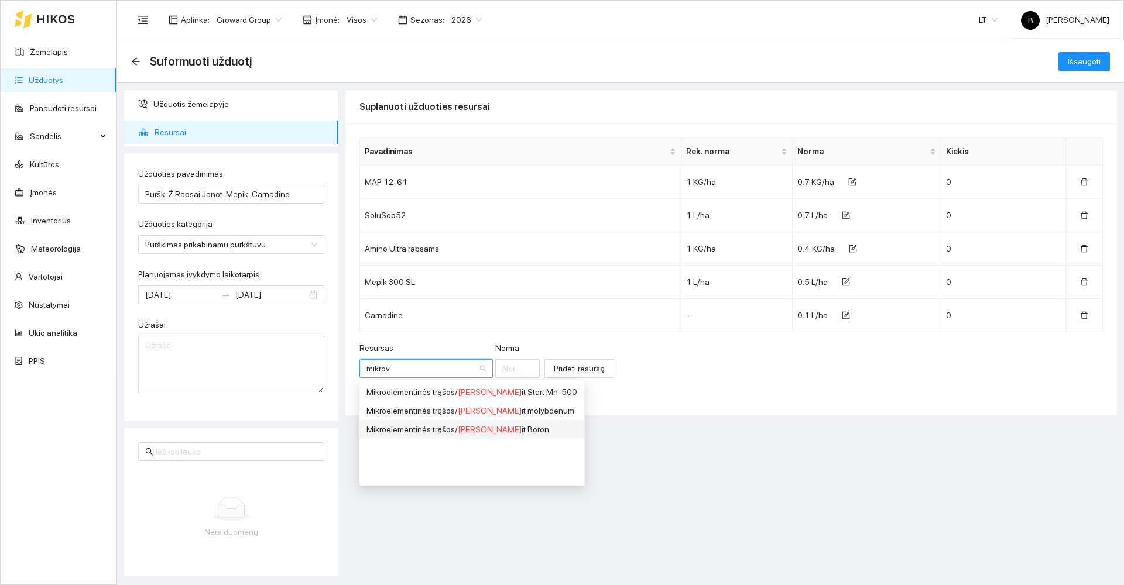
click at [476, 426] on span "[PERSON_NAME]" at bounding box center [490, 429] width 64 height 9
type input "1"
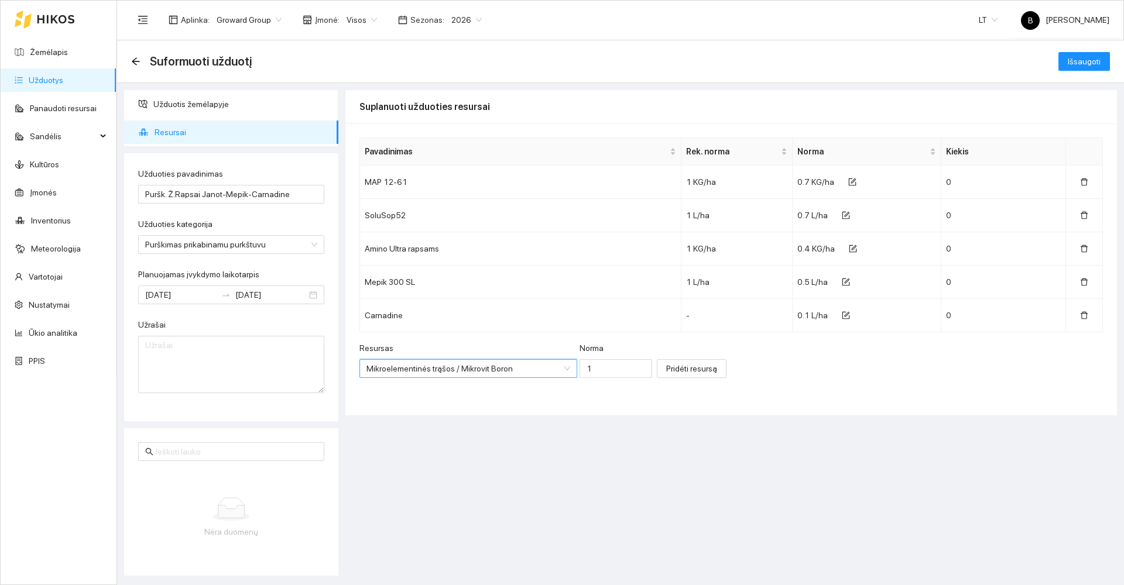
scroll to position [2557, 0]
click at [585, 367] on input "1" at bounding box center [615, 368] width 73 height 19
type input "0.5"
click at [666, 370] on span "Pridėti resursą" at bounding box center [691, 368] width 51 height 13
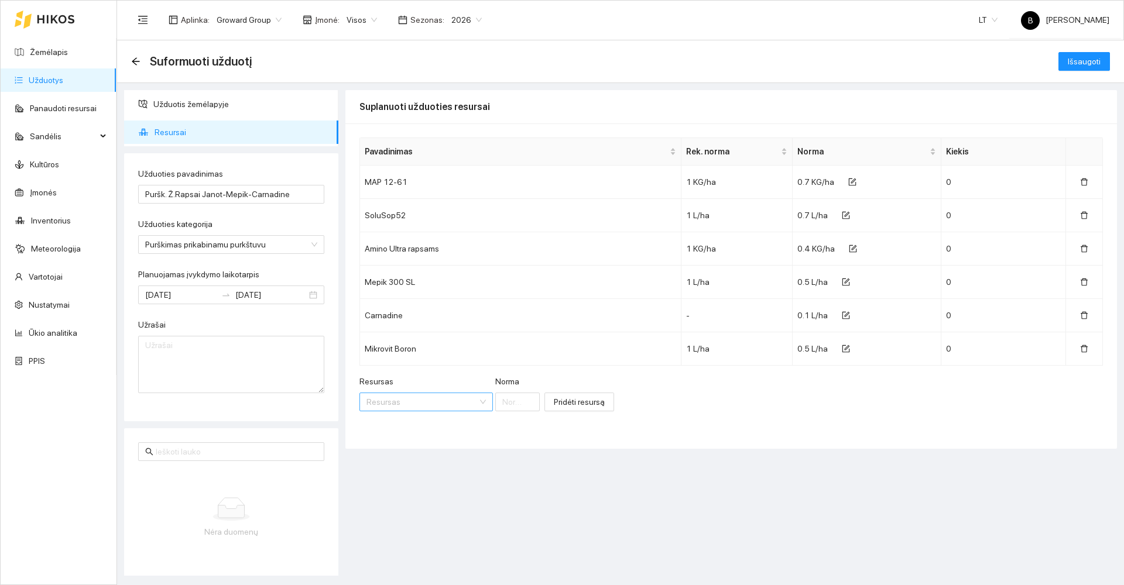
click at [404, 399] on input "Resursas" at bounding box center [421, 402] width 111 height 18
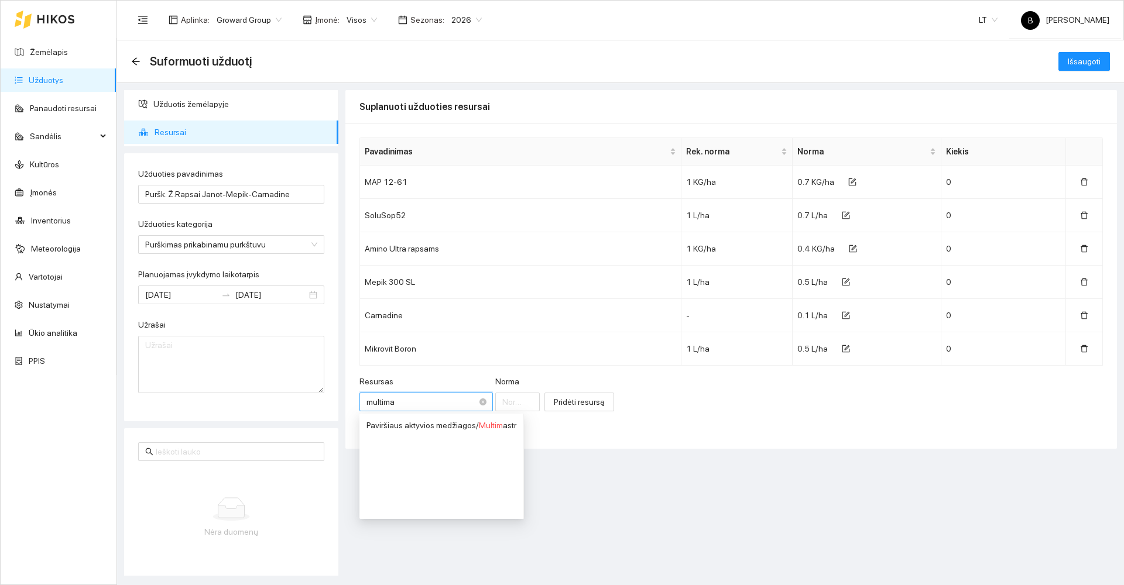
type input "multimas"
click at [494, 423] on span "Multimas" at bounding box center [495, 425] width 33 height 9
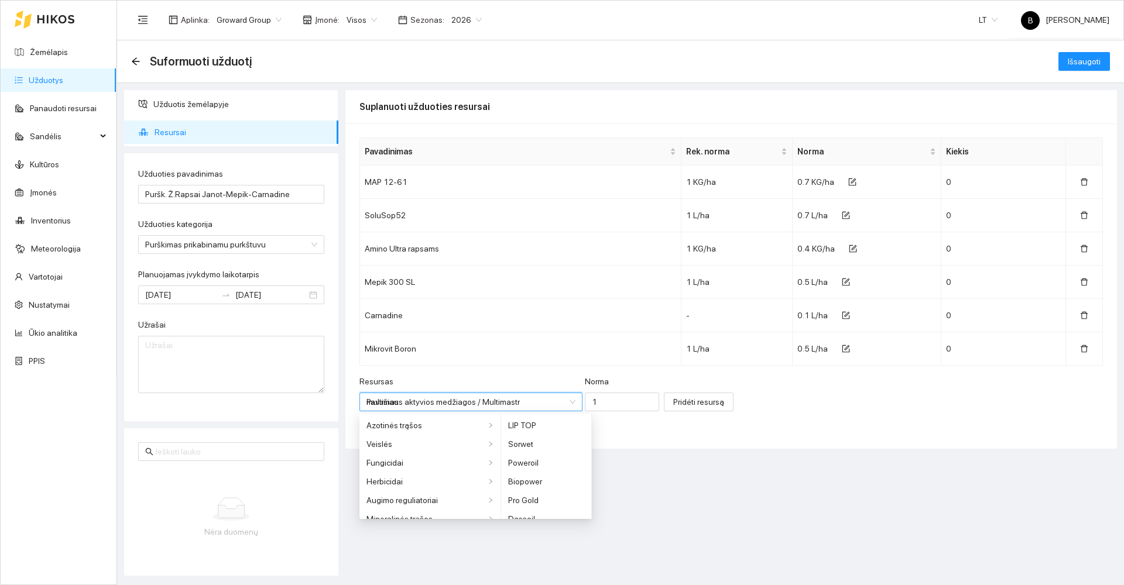
type input "1"
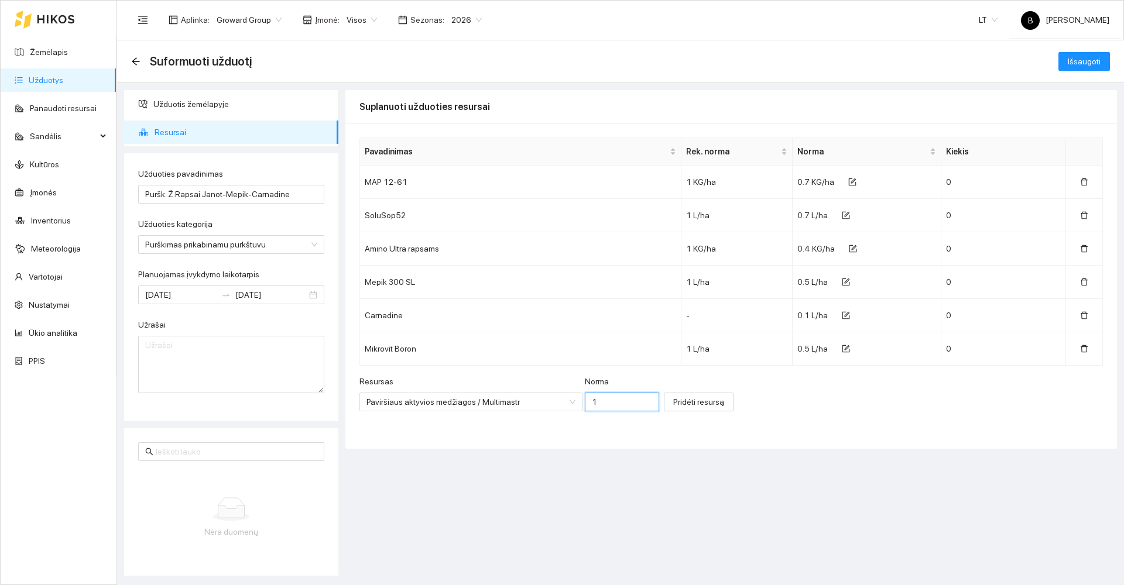
click at [602, 403] on input "1" at bounding box center [622, 402] width 74 height 19
type input "0.1"
click at [673, 400] on span "Pridėti resursą" at bounding box center [698, 402] width 51 height 13
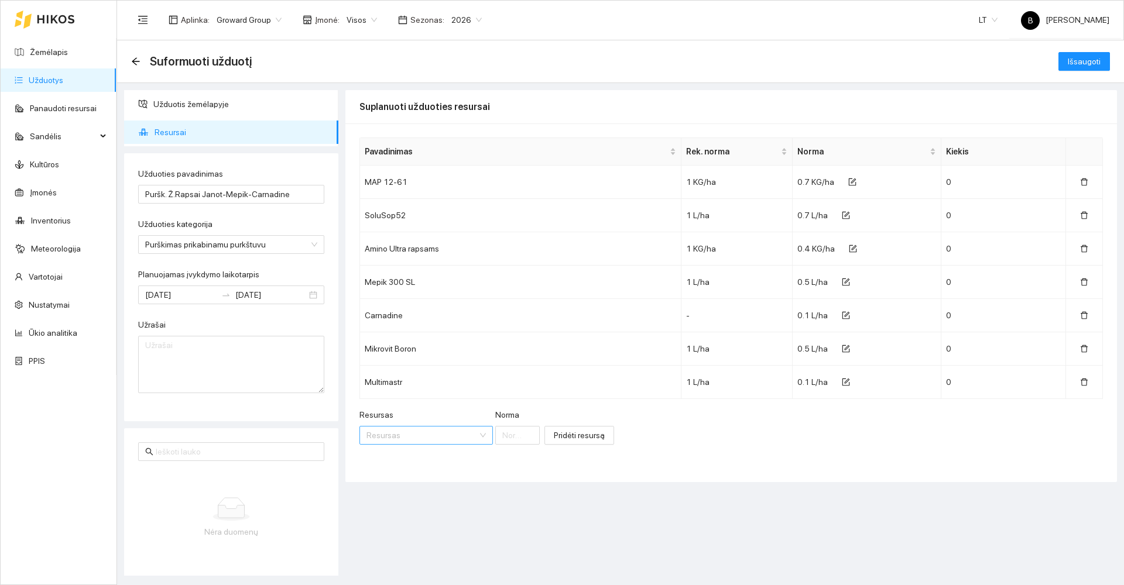
click at [404, 438] on input "Resursas" at bounding box center [421, 436] width 111 height 18
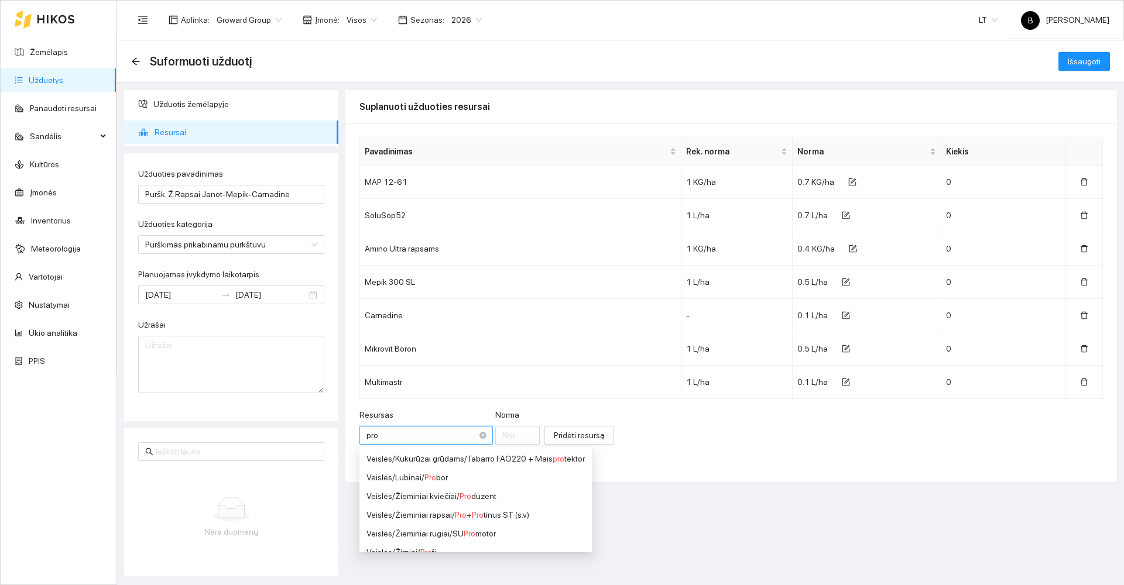
type input "proa"
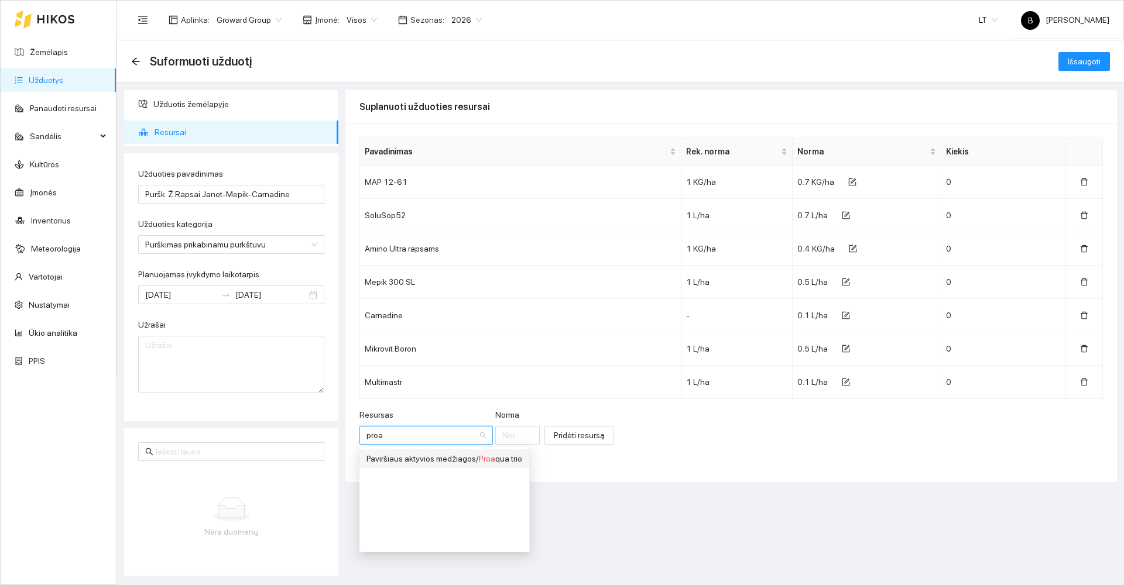
click at [500, 456] on div "Paviršiaus aktyvios medžiagos / Proa qua trio" at bounding box center [444, 458] width 156 height 13
type input "1"
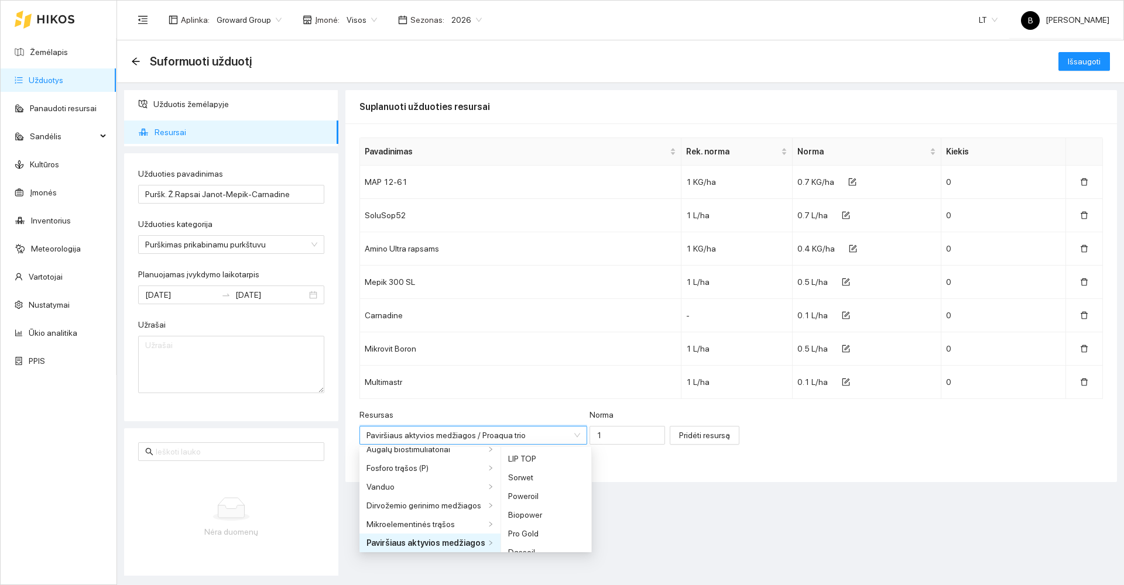
scroll to position [309, 0]
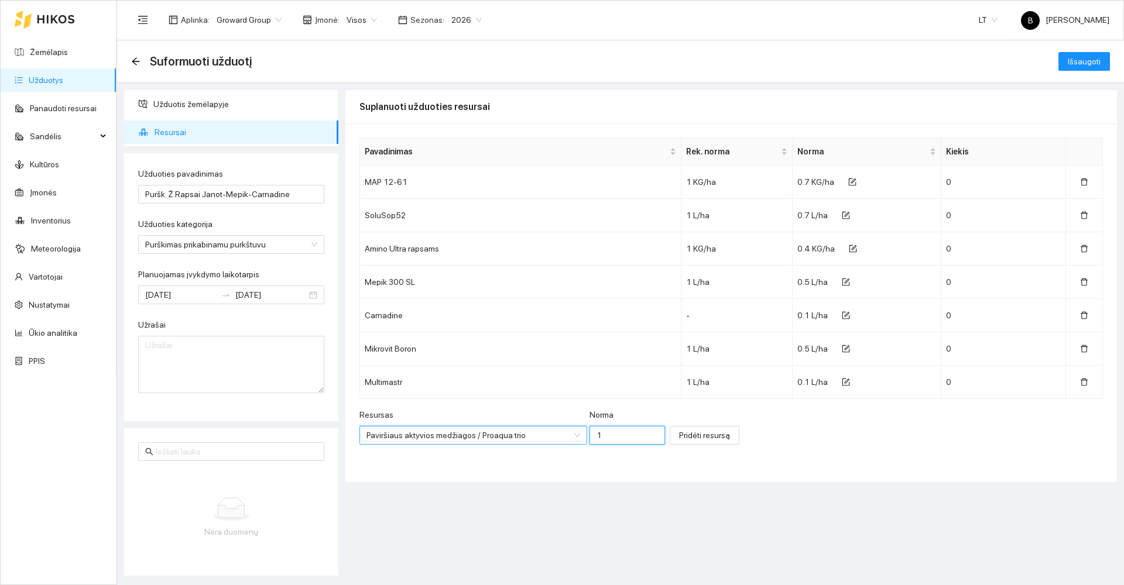
click at [597, 437] on input "1" at bounding box center [627, 435] width 76 height 19
type input "0.1"
click at [679, 436] on span "Pridėti resursą" at bounding box center [704, 435] width 51 height 13
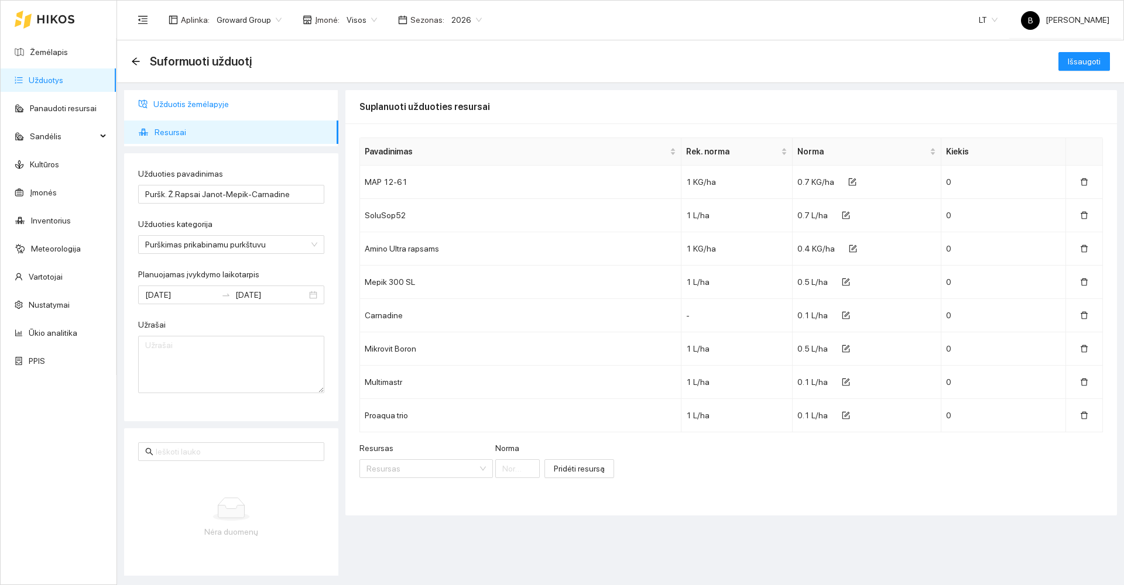
click at [175, 105] on span "Užduotis žemėlapyje" at bounding box center [241, 103] width 176 height 23
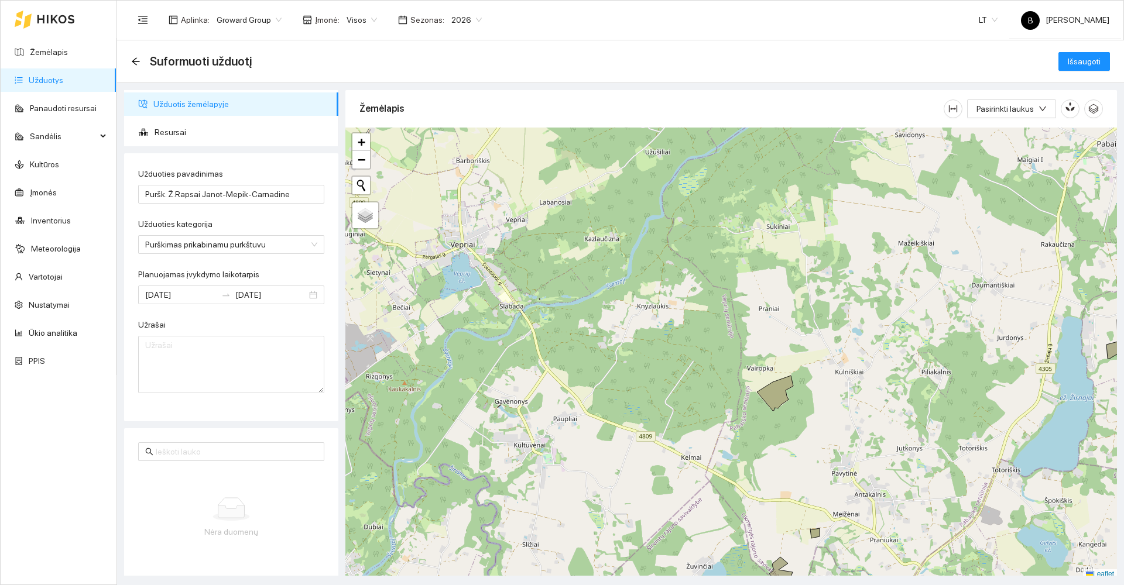
scroll to position [4, 0]
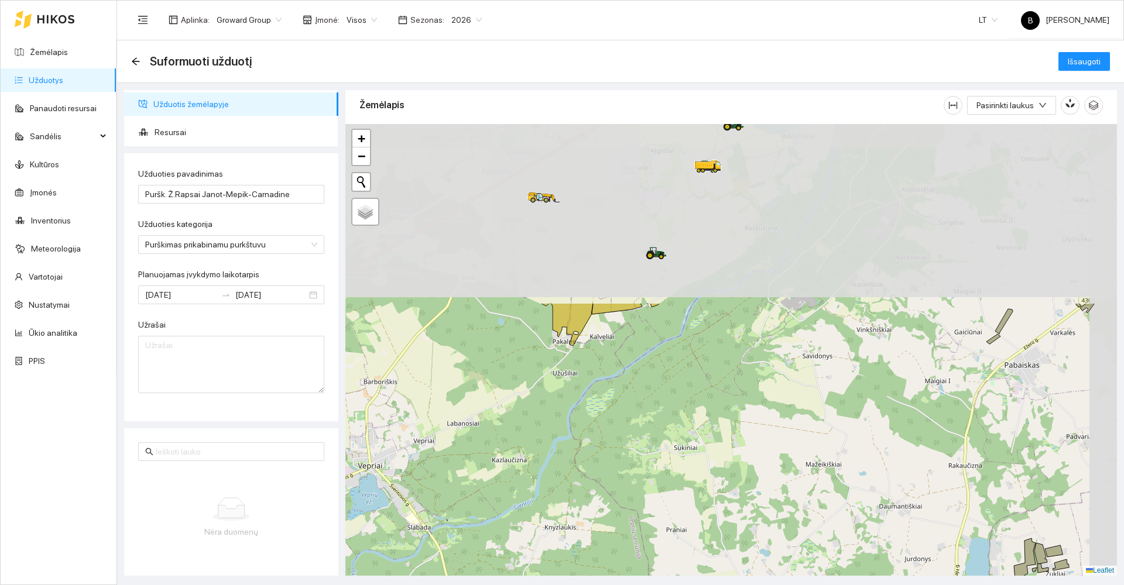
drag, startPoint x: 690, startPoint y: 287, endPoint x: 595, endPoint y: 509, distance: 241.2
click at [597, 511] on div at bounding box center [730, 350] width 771 height 452
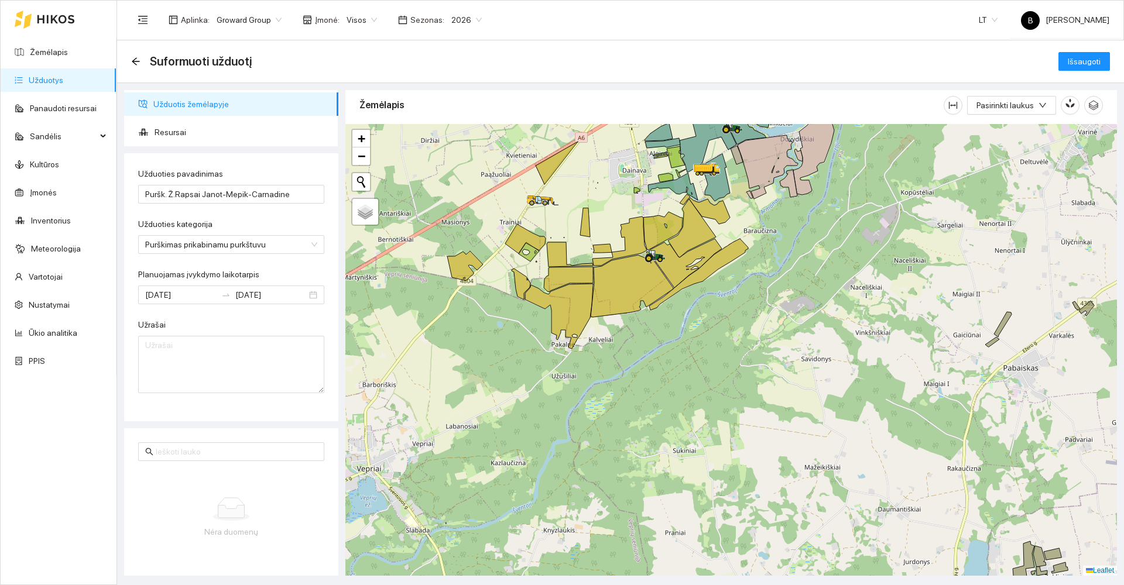
drag, startPoint x: 647, startPoint y: 349, endPoint x: 620, endPoint y: 454, distance: 108.9
click at [620, 454] on div at bounding box center [730, 350] width 771 height 452
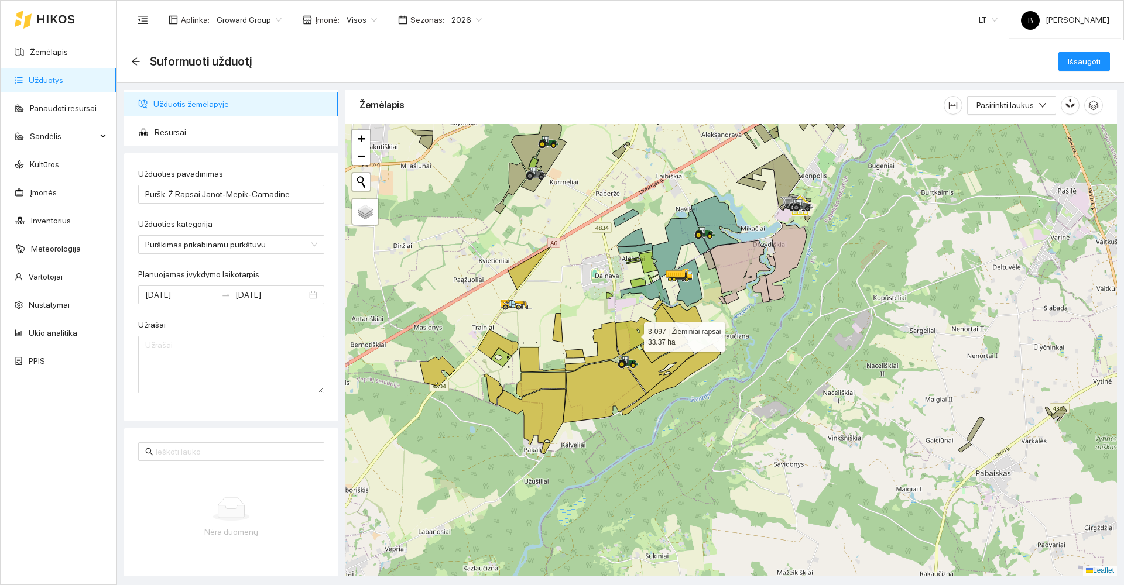
click at [622, 338] on icon at bounding box center [635, 336] width 39 height 38
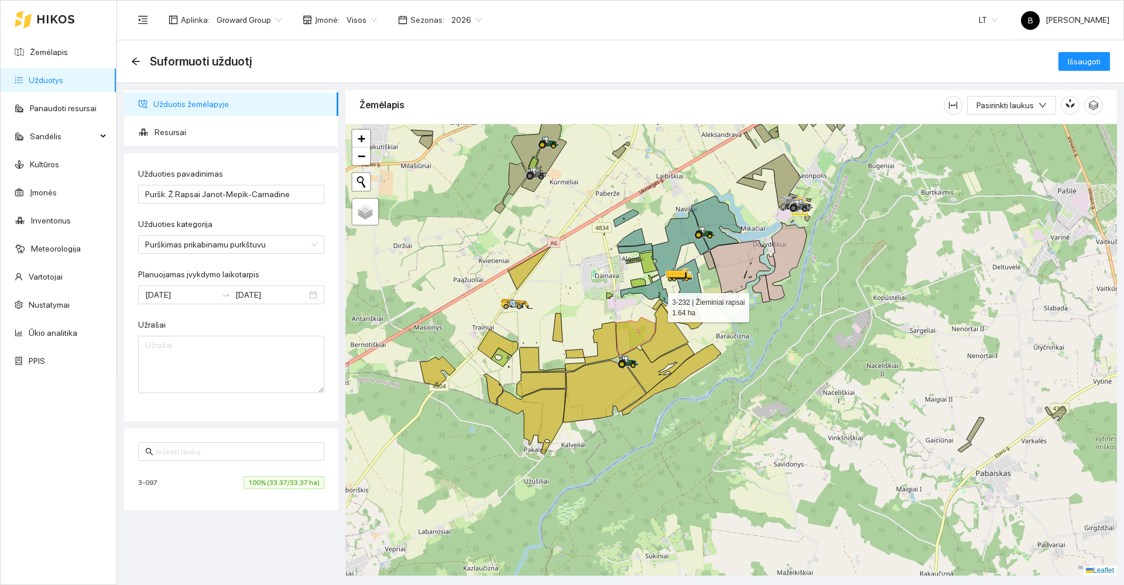
click at [654, 306] on icon at bounding box center [657, 305] width 11 height 11
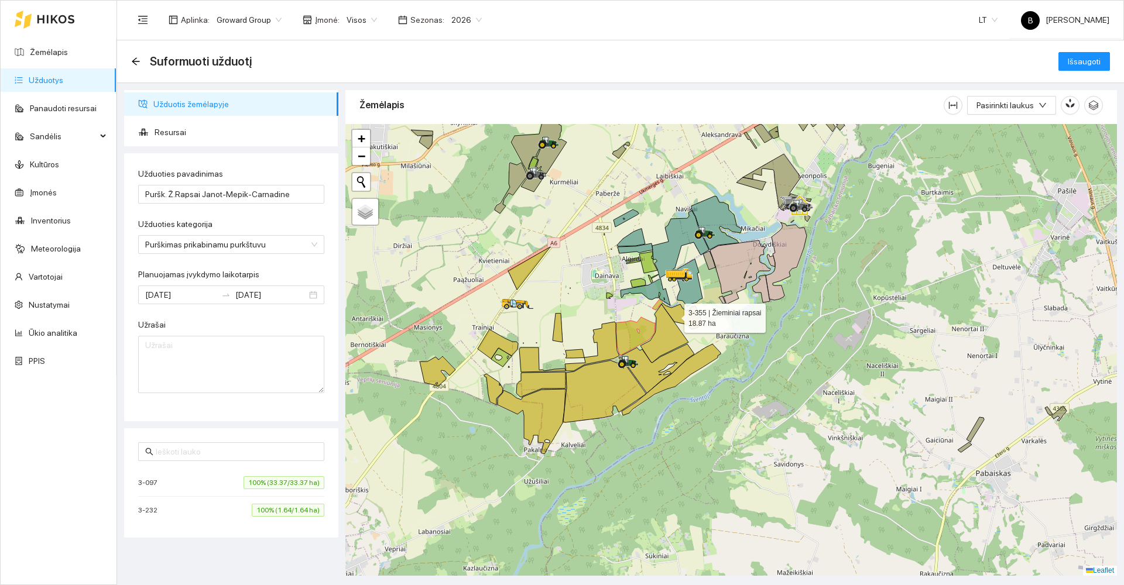
click at [674, 315] on icon at bounding box center [681, 316] width 41 height 26
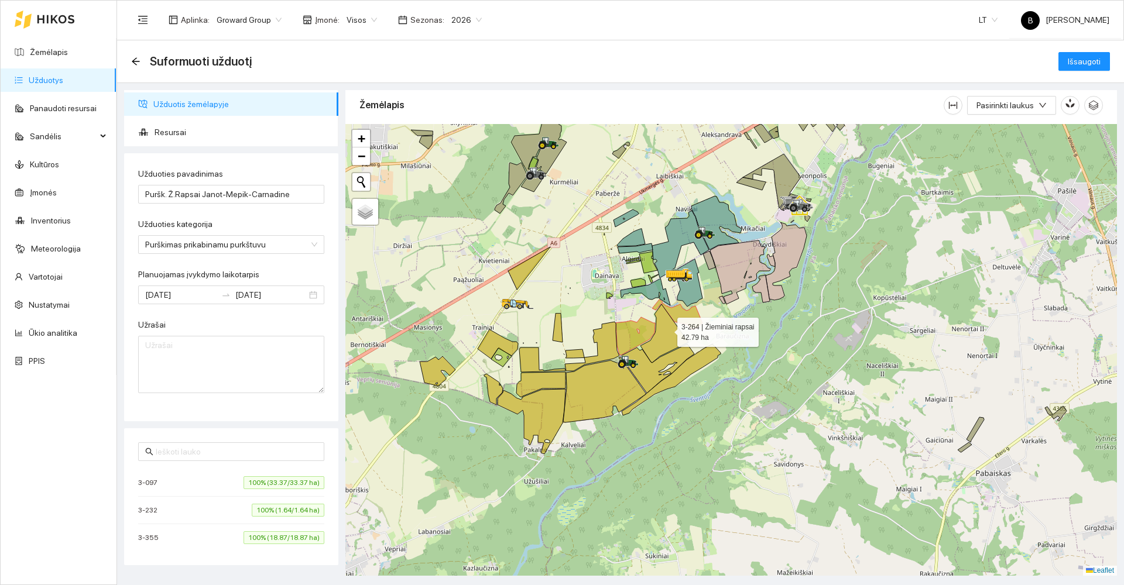
click at [667, 330] on icon at bounding box center [664, 333] width 48 height 59
click at [678, 355] on icon at bounding box center [658, 368] width 73 height 49
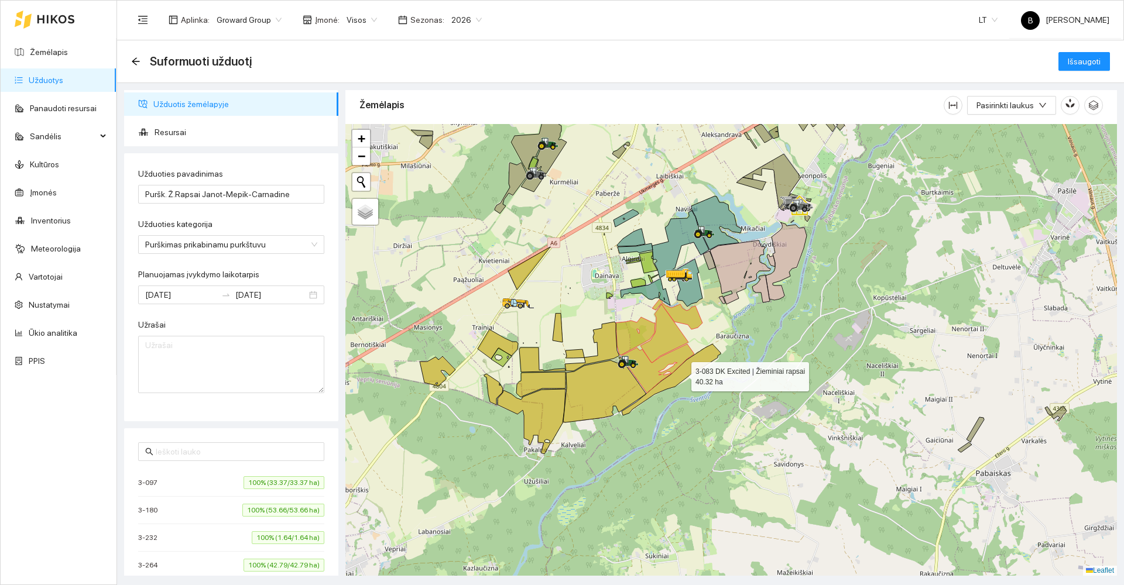
click at [694, 365] on icon at bounding box center [671, 379] width 99 height 71
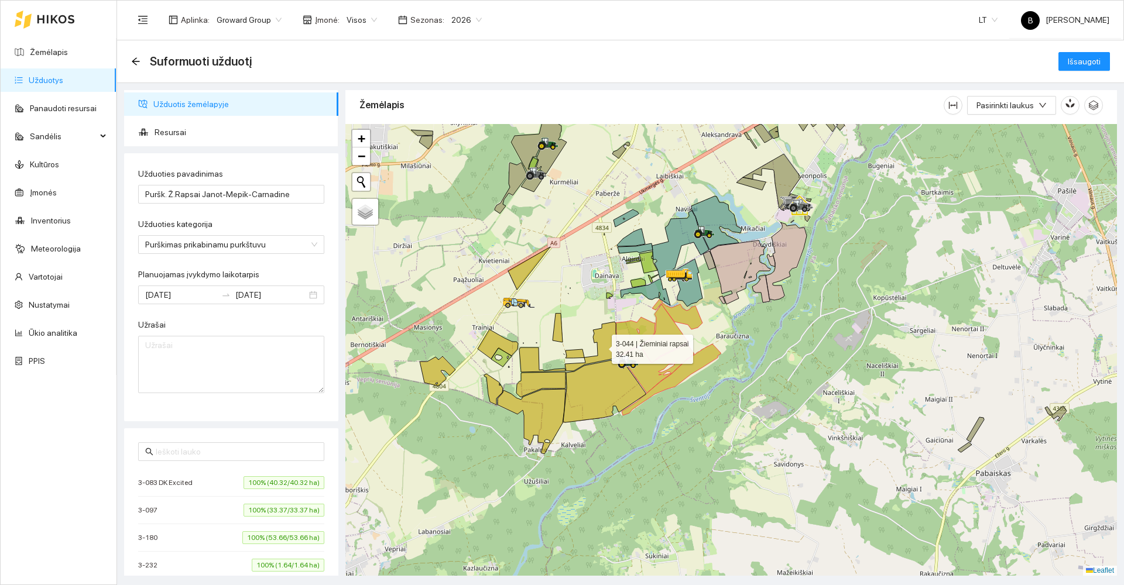
click at [603, 344] on icon at bounding box center [592, 346] width 54 height 49
click at [608, 378] on icon at bounding box center [604, 390] width 83 height 66
click at [578, 352] on icon at bounding box center [574, 353] width 19 height 9
click at [560, 329] on icon at bounding box center [558, 328] width 10 height 29
click at [523, 283] on div at bounding box center [730, 350] width 771 height 452
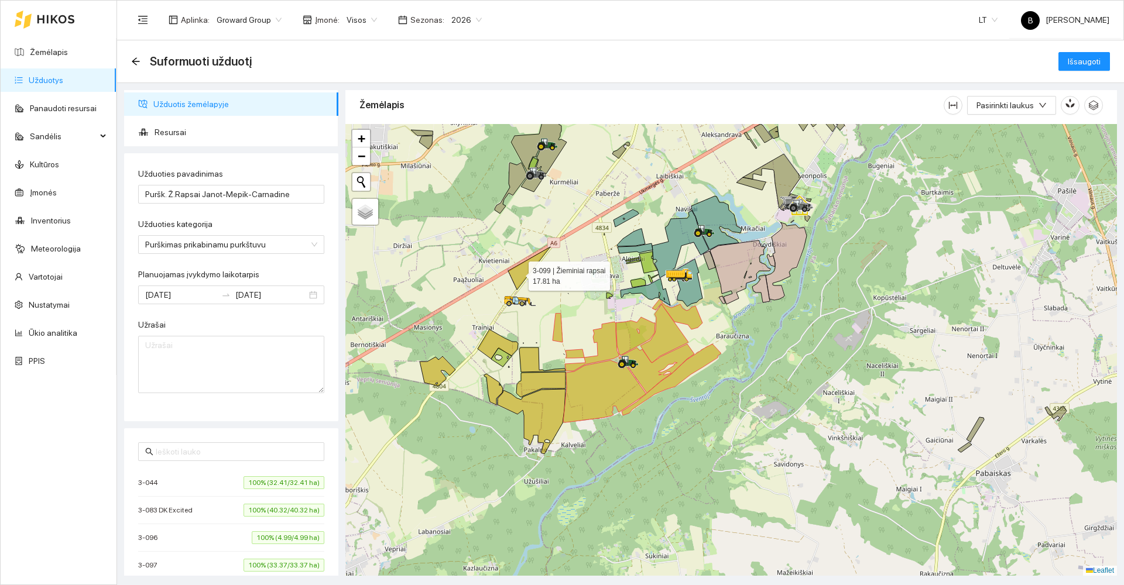
click at [518, 273] on icon at bounding box center [529, 268] width 42 height 43
click at [530, 363] on icon at bounding box center [542, 360] width 46 height 25
click at [538, 378] on icon at bounding box center [540, 384] width 49 height 25
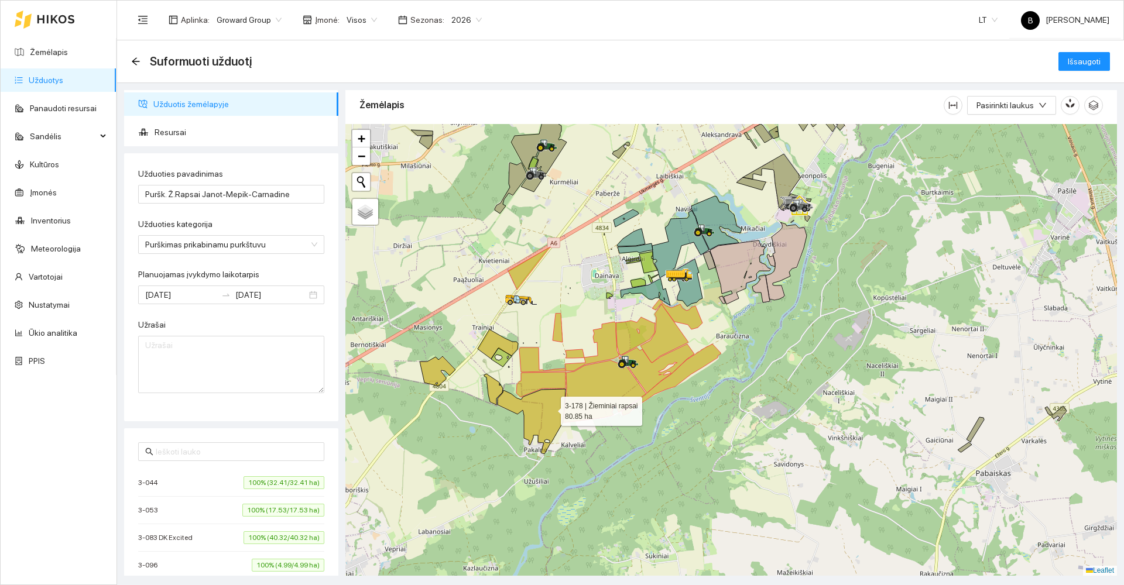
click at [549, 407] on icon at bounding box center [531, 421] width 68 height 65
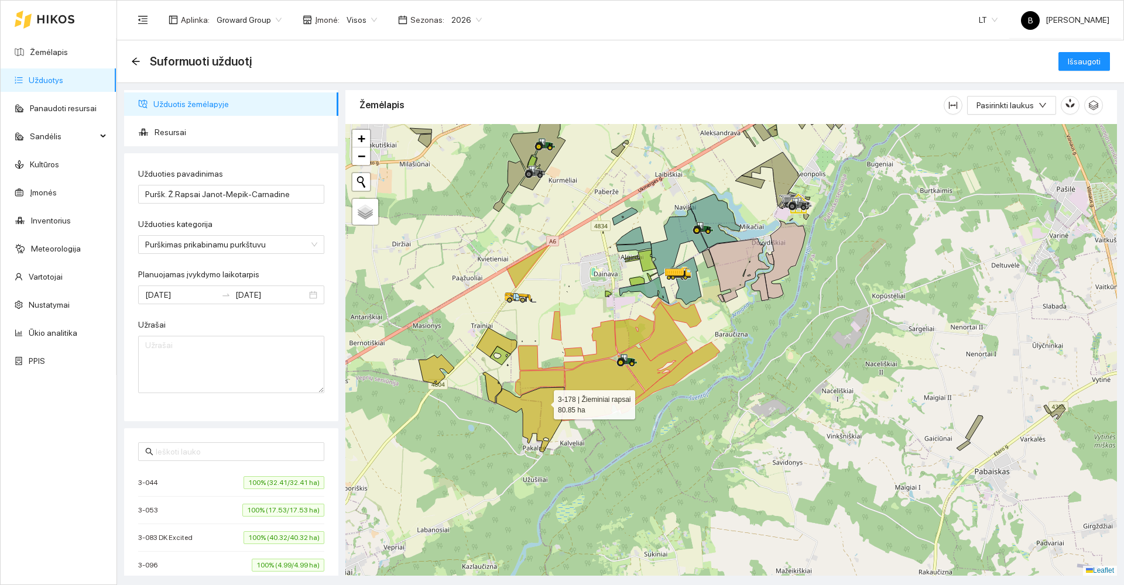
click at [543, 401] on icon at bounding box center [530, 419] width 68 height 65
click at [493, 389] on icon at bounding box center [492, 387] width 19 height 31
click at [486, 340] on icon at bounding box center [496, 342] width 40 height 29
click at [431, 368] on icon at bounding box center [436, 370] width 36 height 30
click at [1082, 63] on span "Išsaugoti" at bounding box center [1084, 61] width 33 height 13
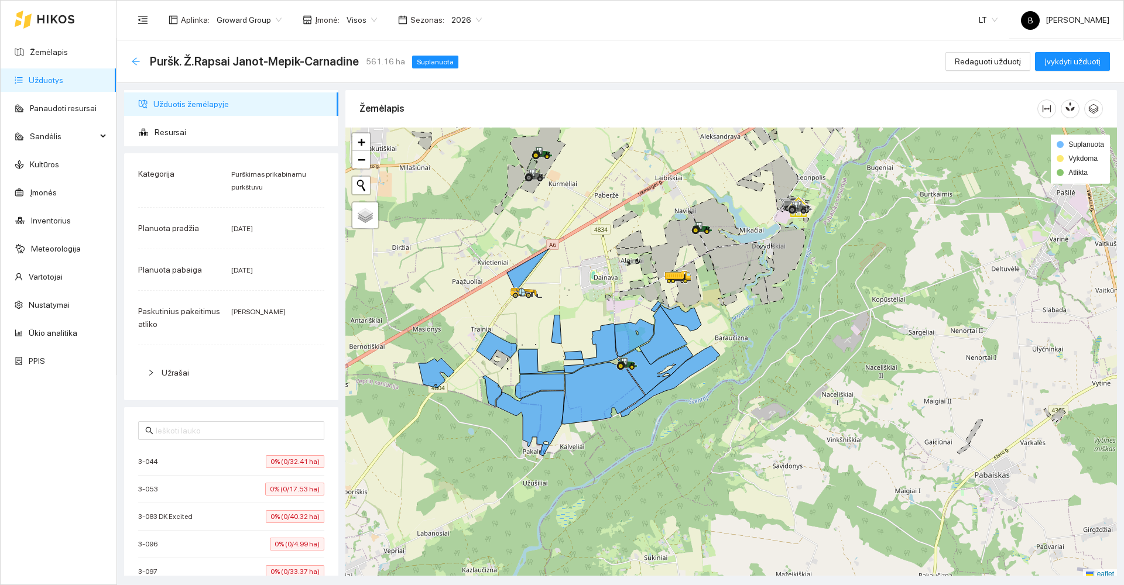
click at [139, 63] on icon "arrow-left" at bounding box center [135, 61] width 9 height 9
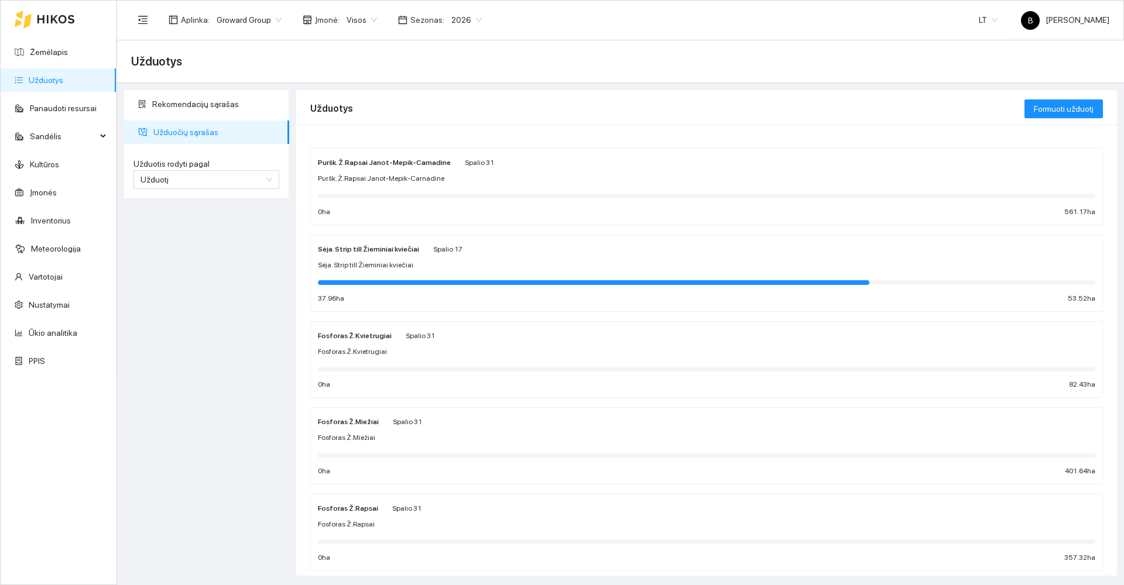
click at [175, 363] on div "Rekomendacijų sąrašas Užduočių sąrašas Užduotis rodyti pagal Užduotį Užduotis r…" at bounding box center [207, 333] width 172 height 486
click at [39, 47] on link "Žemėlapis" at bounding box center [49, 51] width 38 height 9
